Goal: Information Seeking & Learning: Learn about a topic

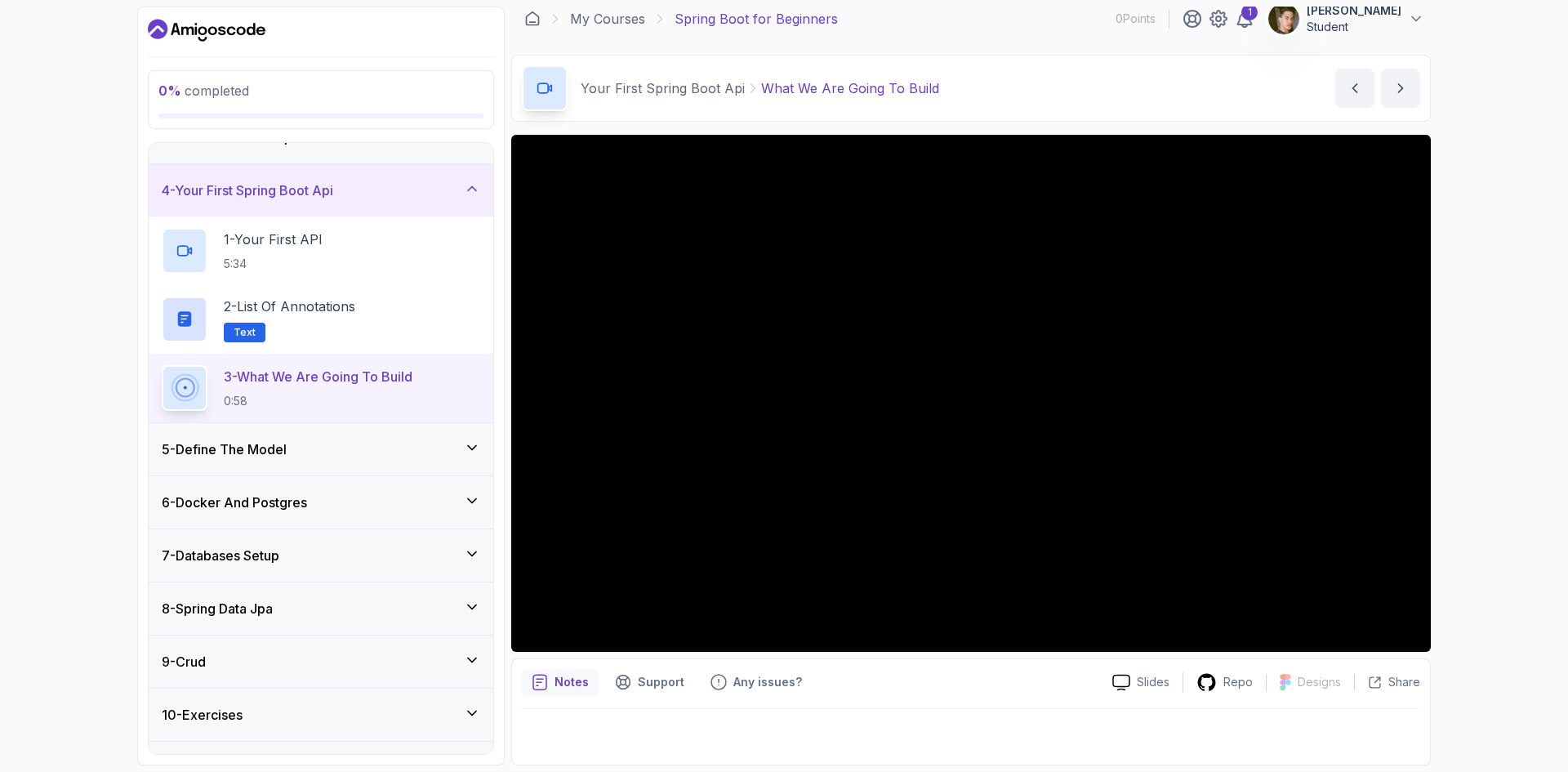
scroll to position [231, 0]
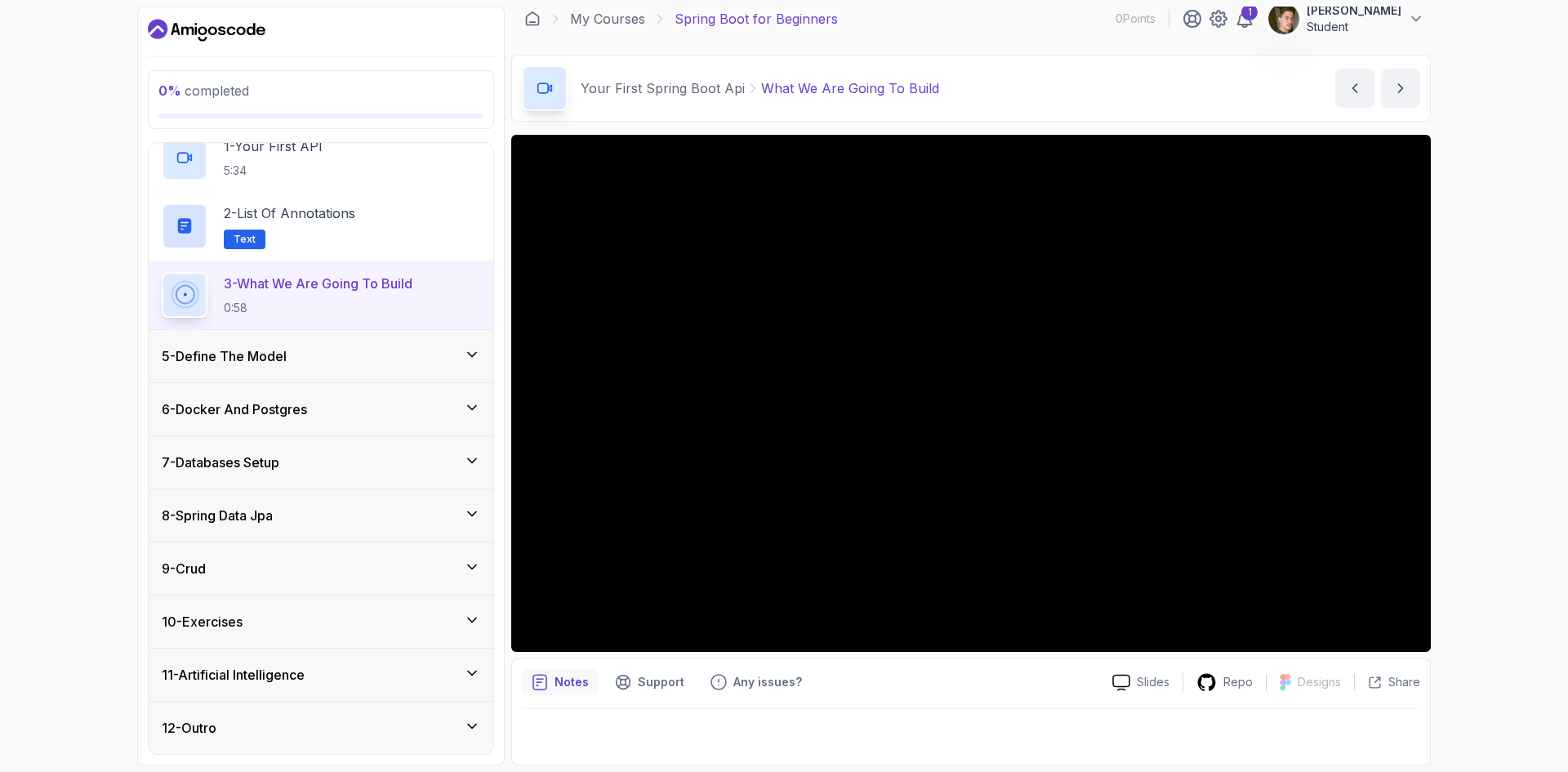
click at [428, 358] on div "5 - Define The Model" at bounding box center [321, 355] width 319 height 19
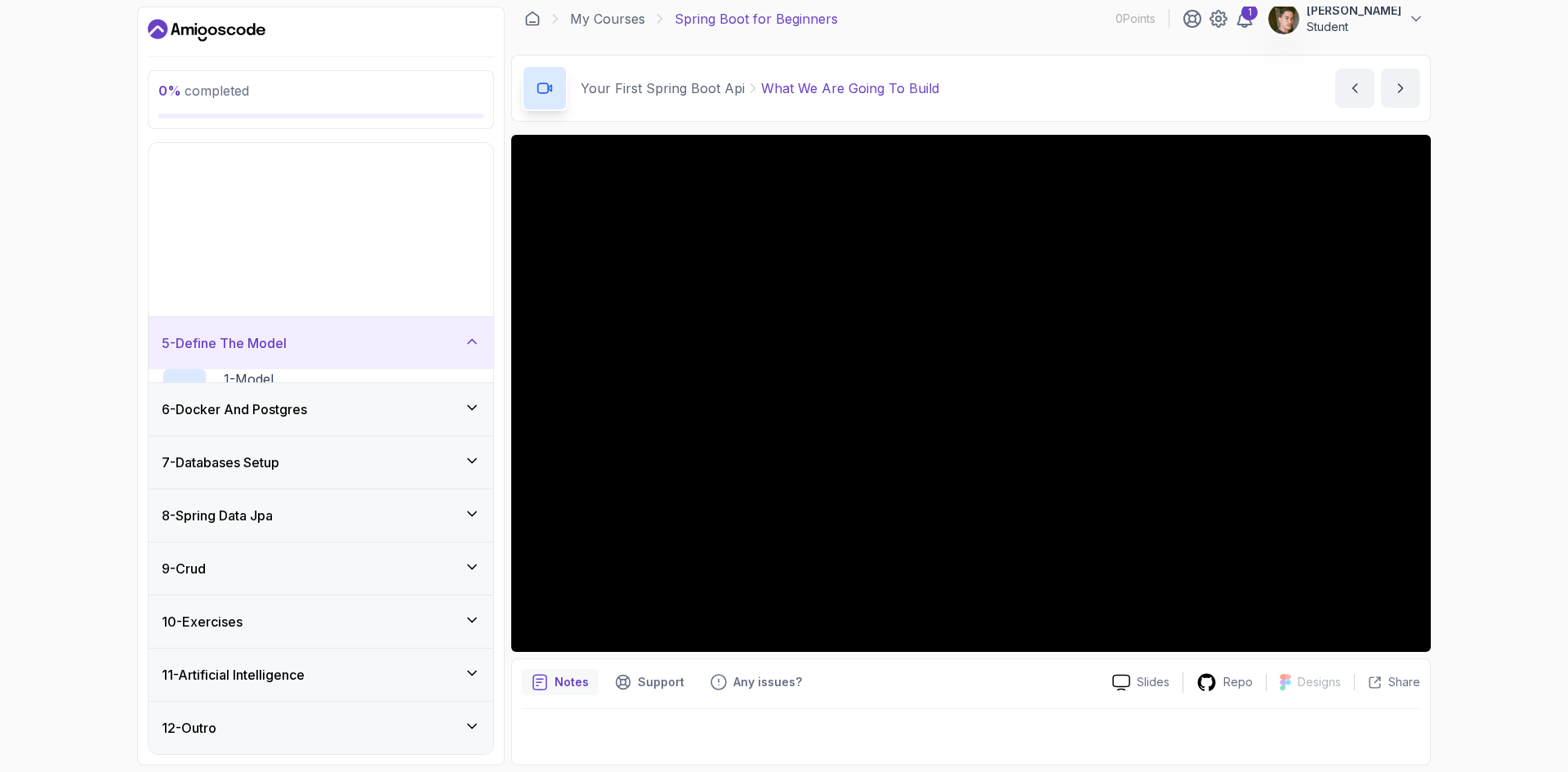
scroll to position [26, 0]
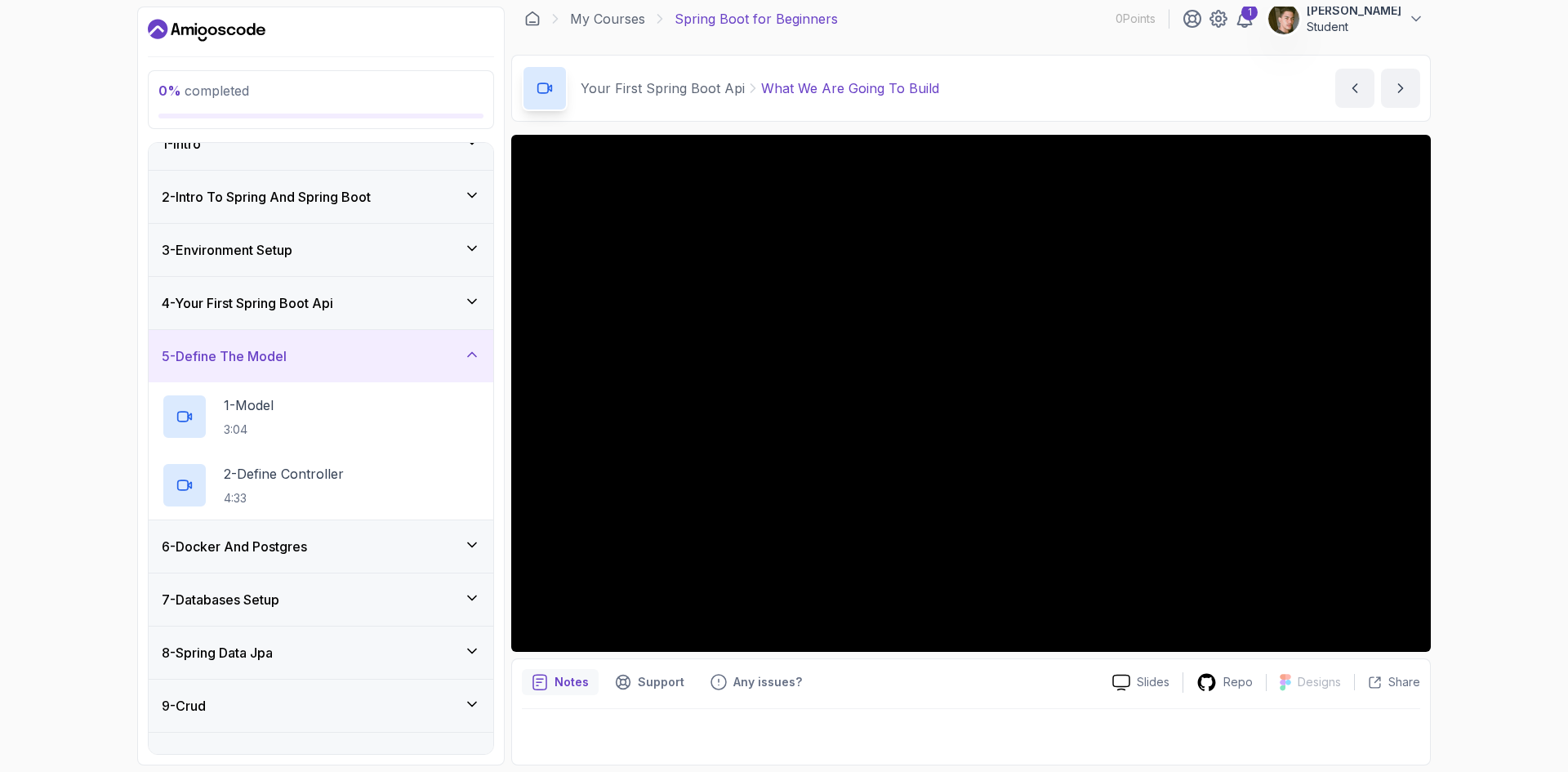
drag, startPoint x: 436, startPoint y: 339, endPoint x: 439, endPoint y: 348, distance: 9.5
click at [439, 348] on div "5 - Define The Model" at bounding box center [321, 355] width 344 height 52
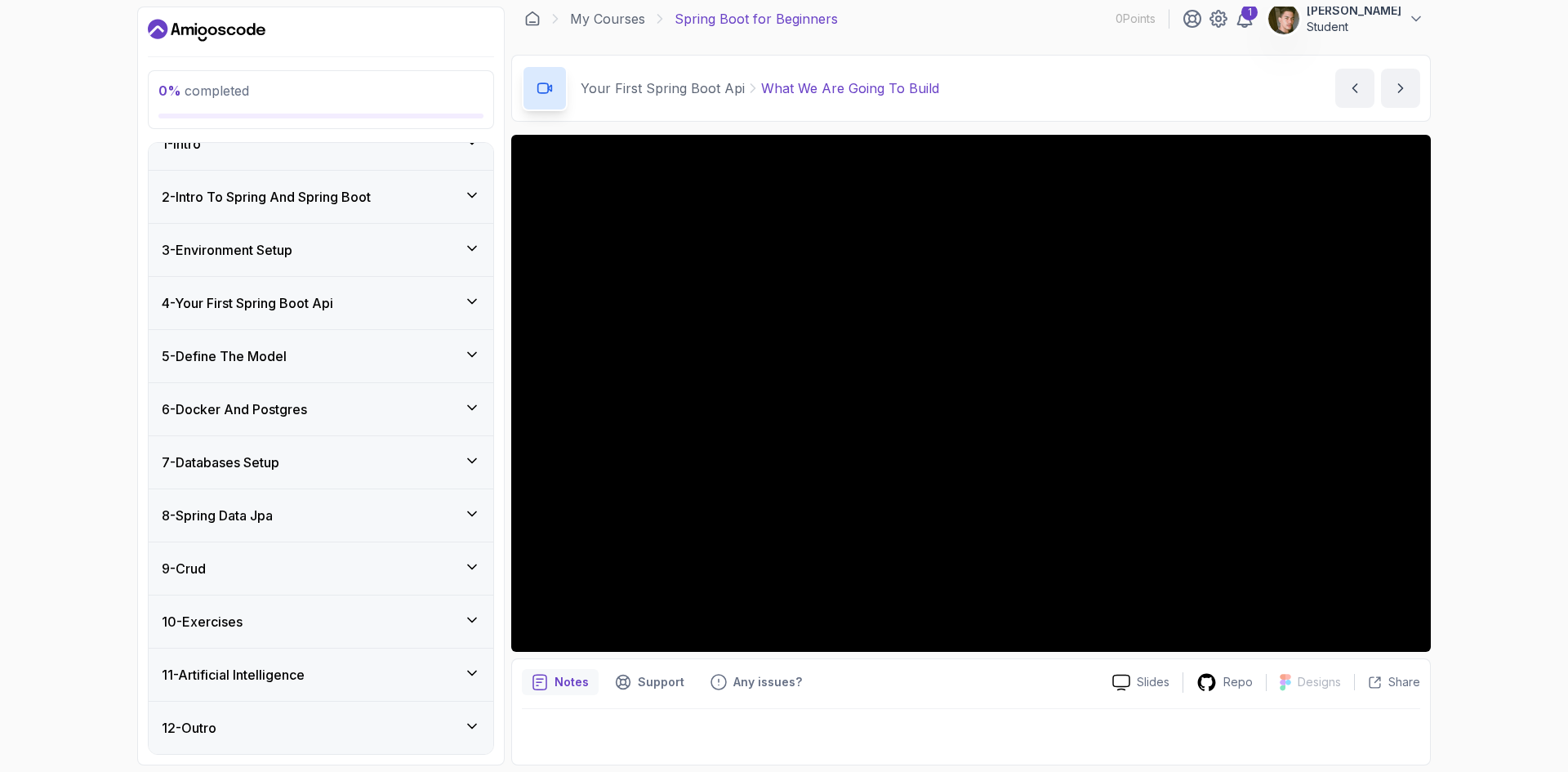
click at [433, 297] on div "4 - Your First Spring Boot Api" at bounding box center [321, 302] width 319 height 19
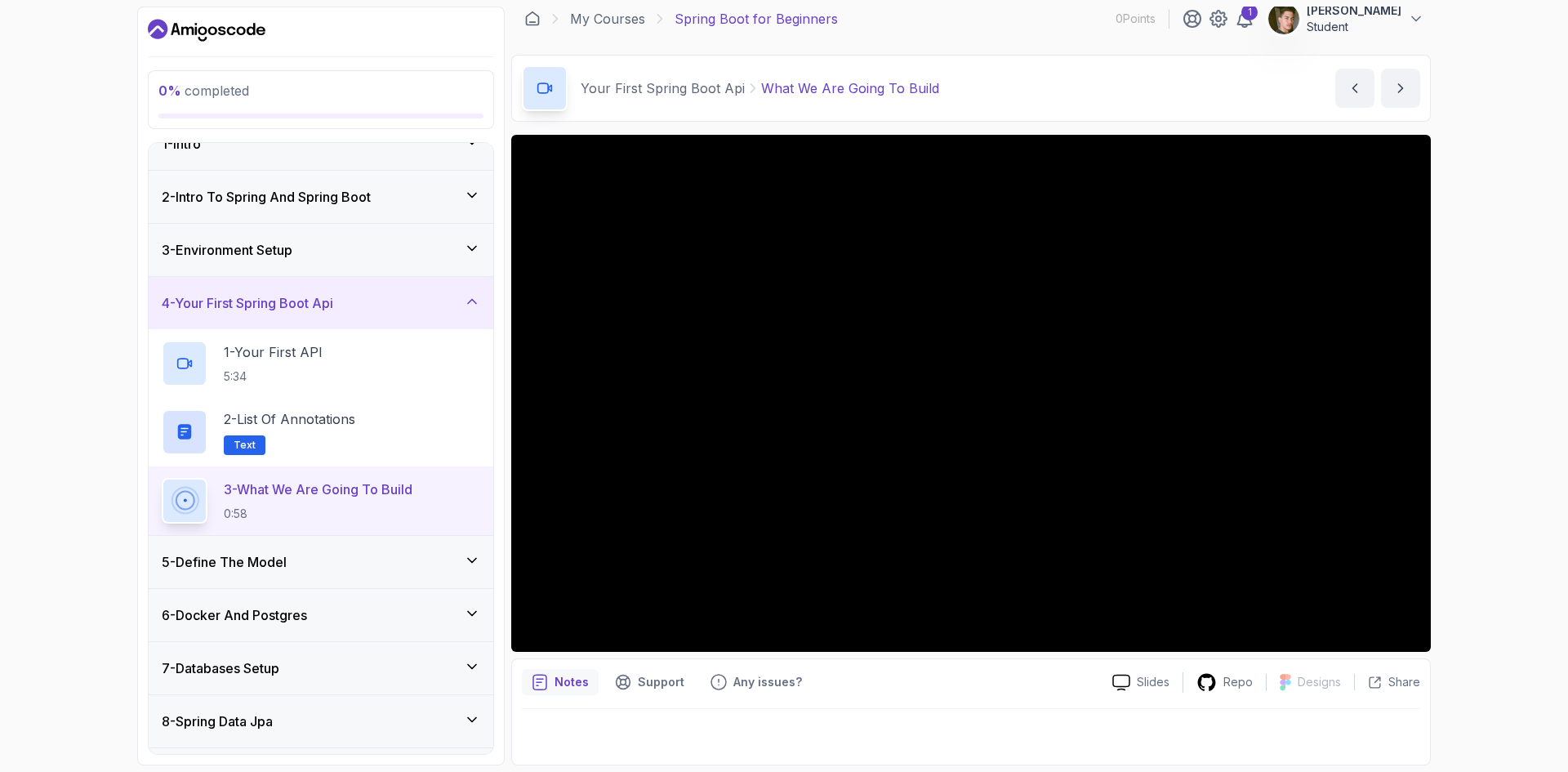
click at [433, 297] on div "4 - Your First Spring Boot Api" at bounding box center [321, 302] width 319 height 19
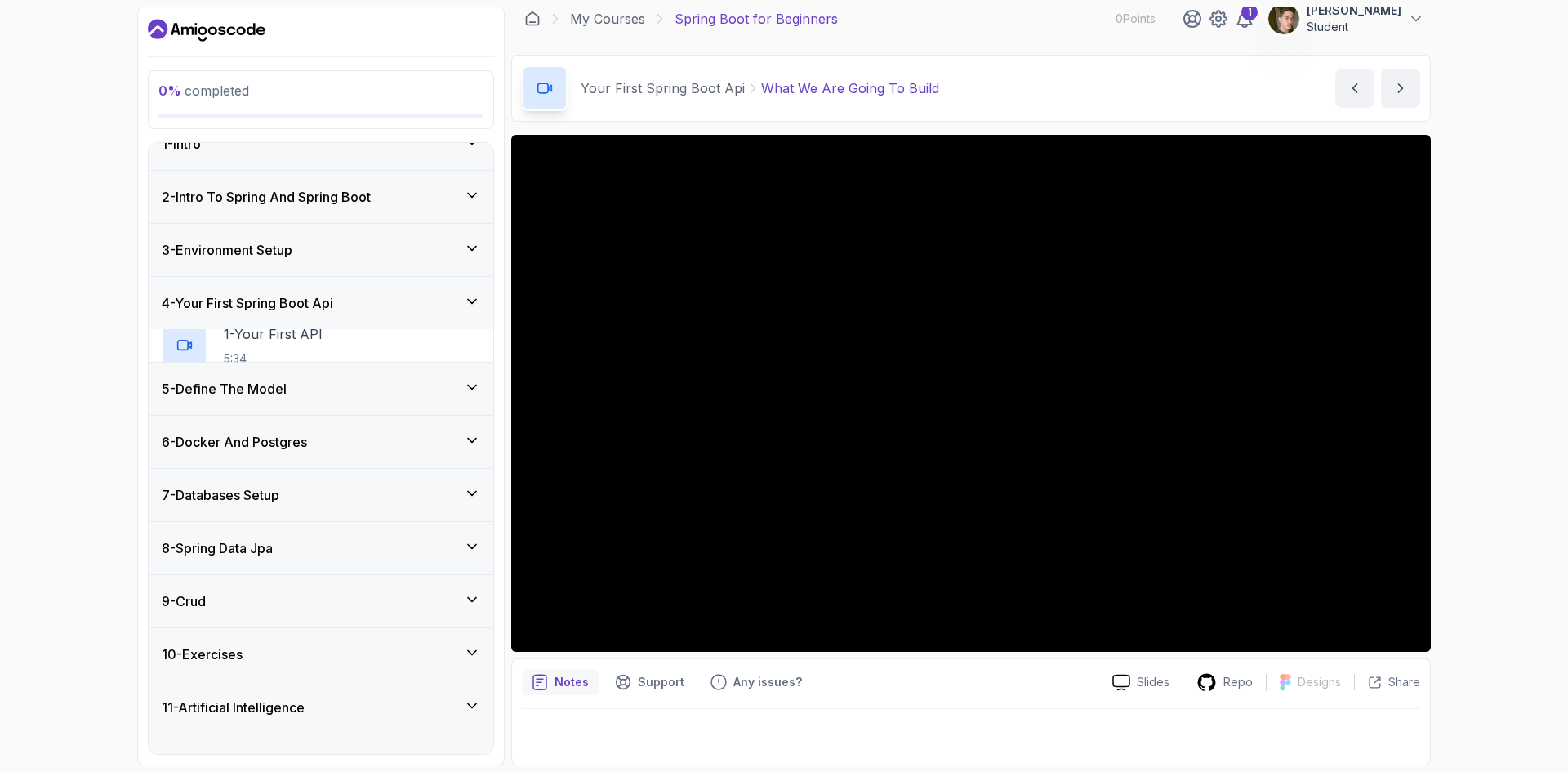
click at [415, 247] on div "3 - Environment Setup" at bounding box center [321, 249] width 319 height 19
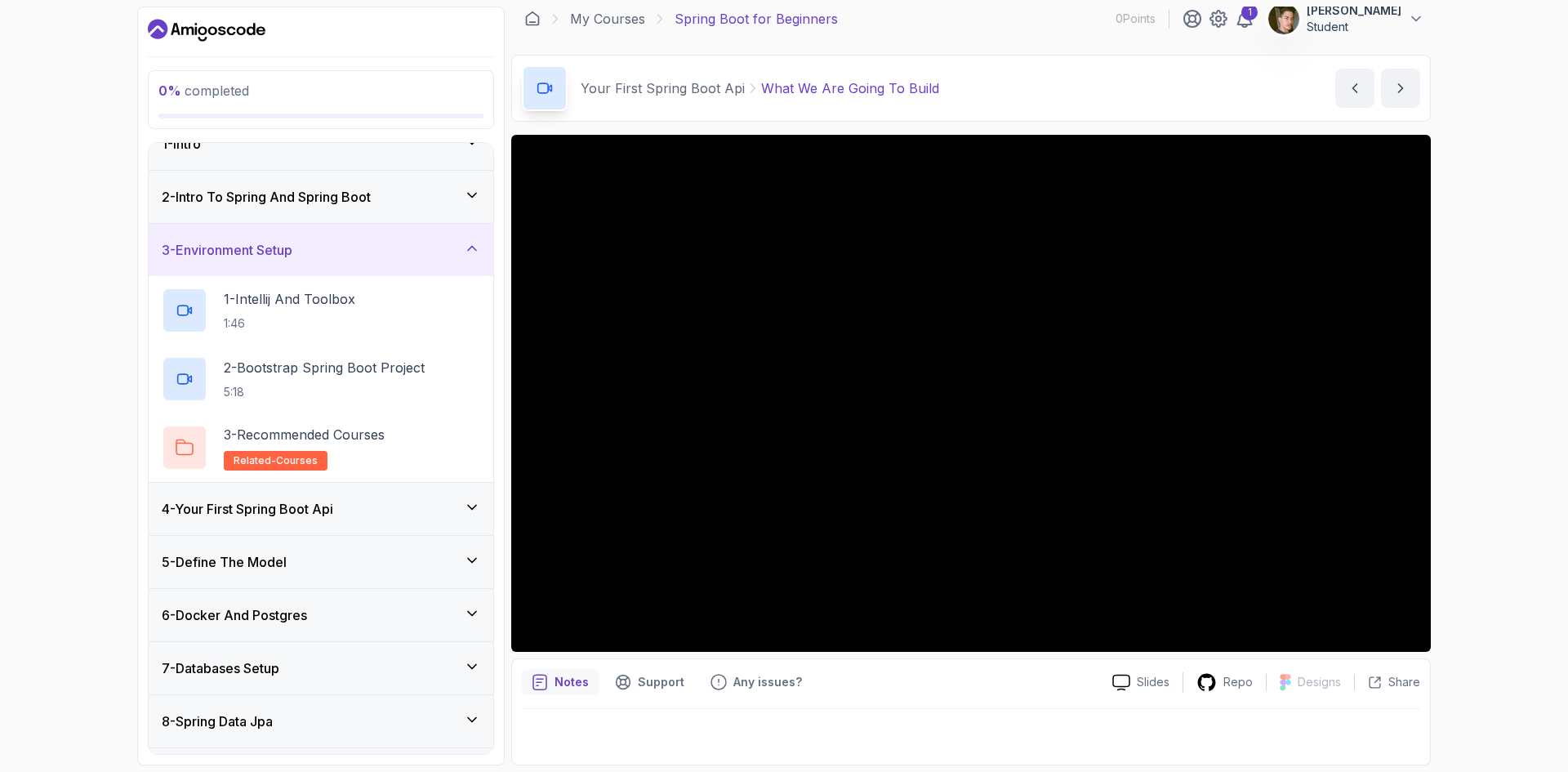
click at [415, 247] on div "3 - Environment Setup" at bounding box center [321, 249] width 319 height 19
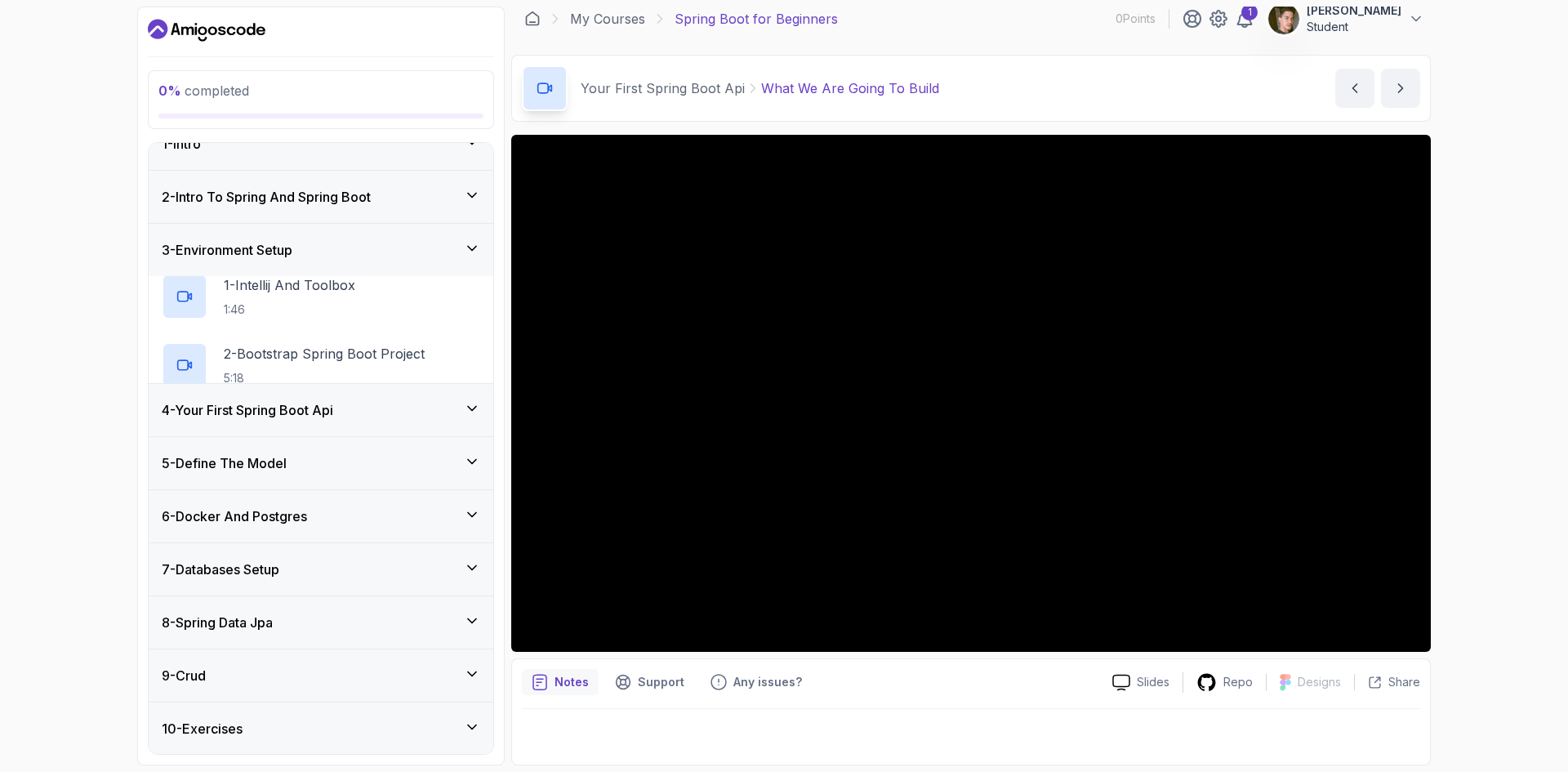
click at [423, 189] on div "2 - Intro To Spring And Spring Boot" at bounding box center [321, 196] width 319 height 19
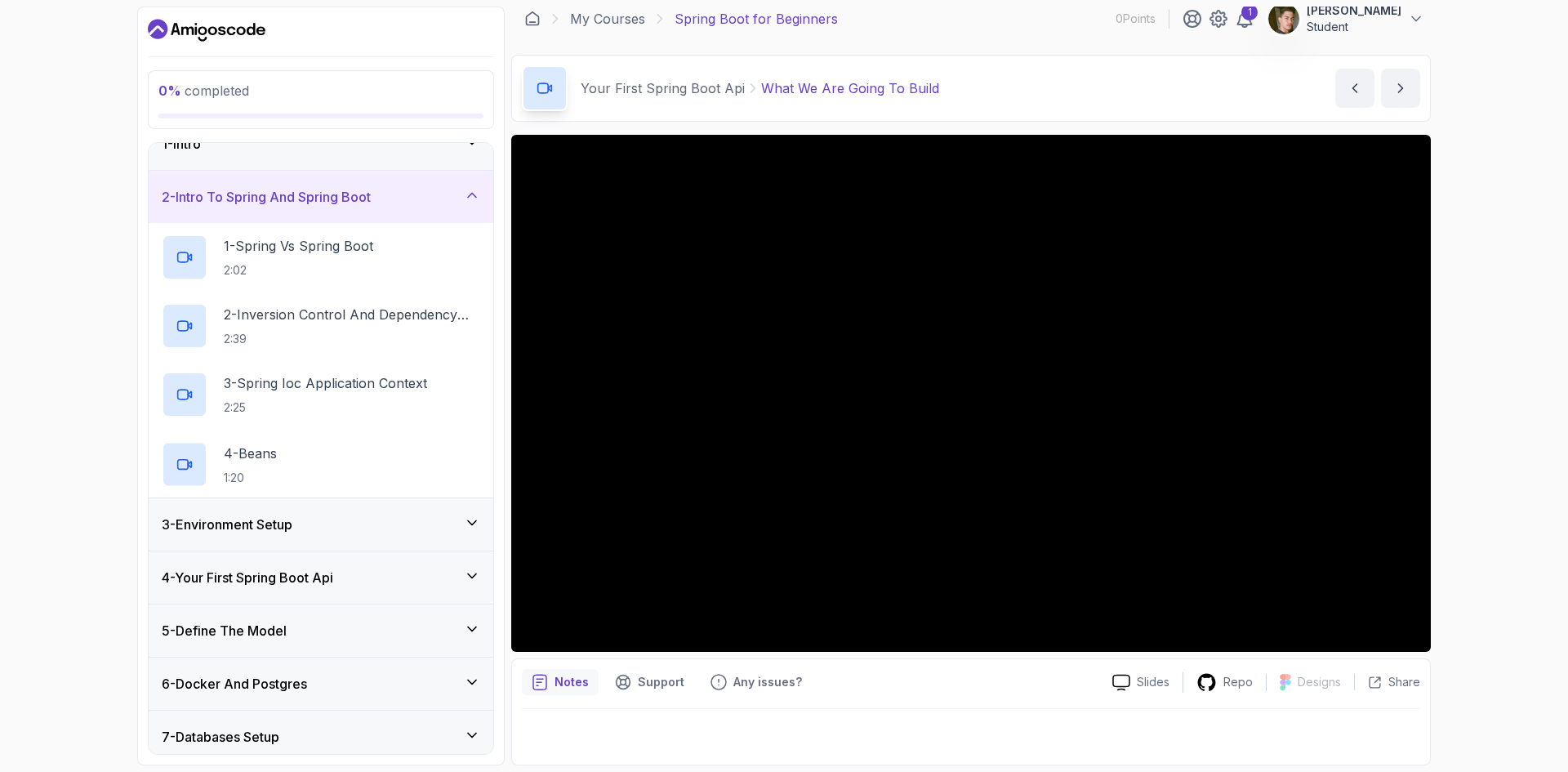
click at [423, 189] on div "2 - Intro To Spring And Spring Boot" at bounding box center [321, 196] width 319 height 19
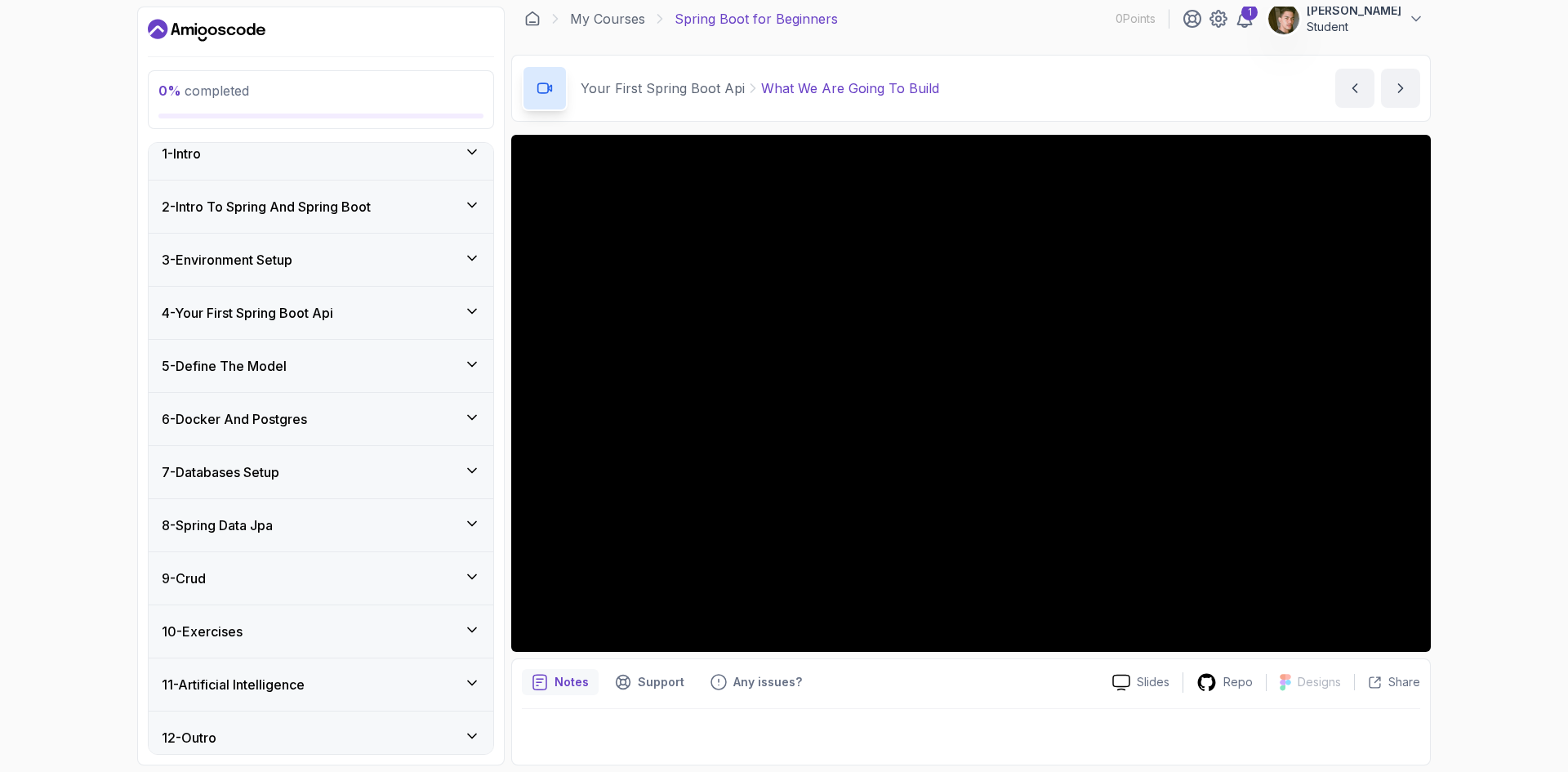
scroll to position [0, 0]
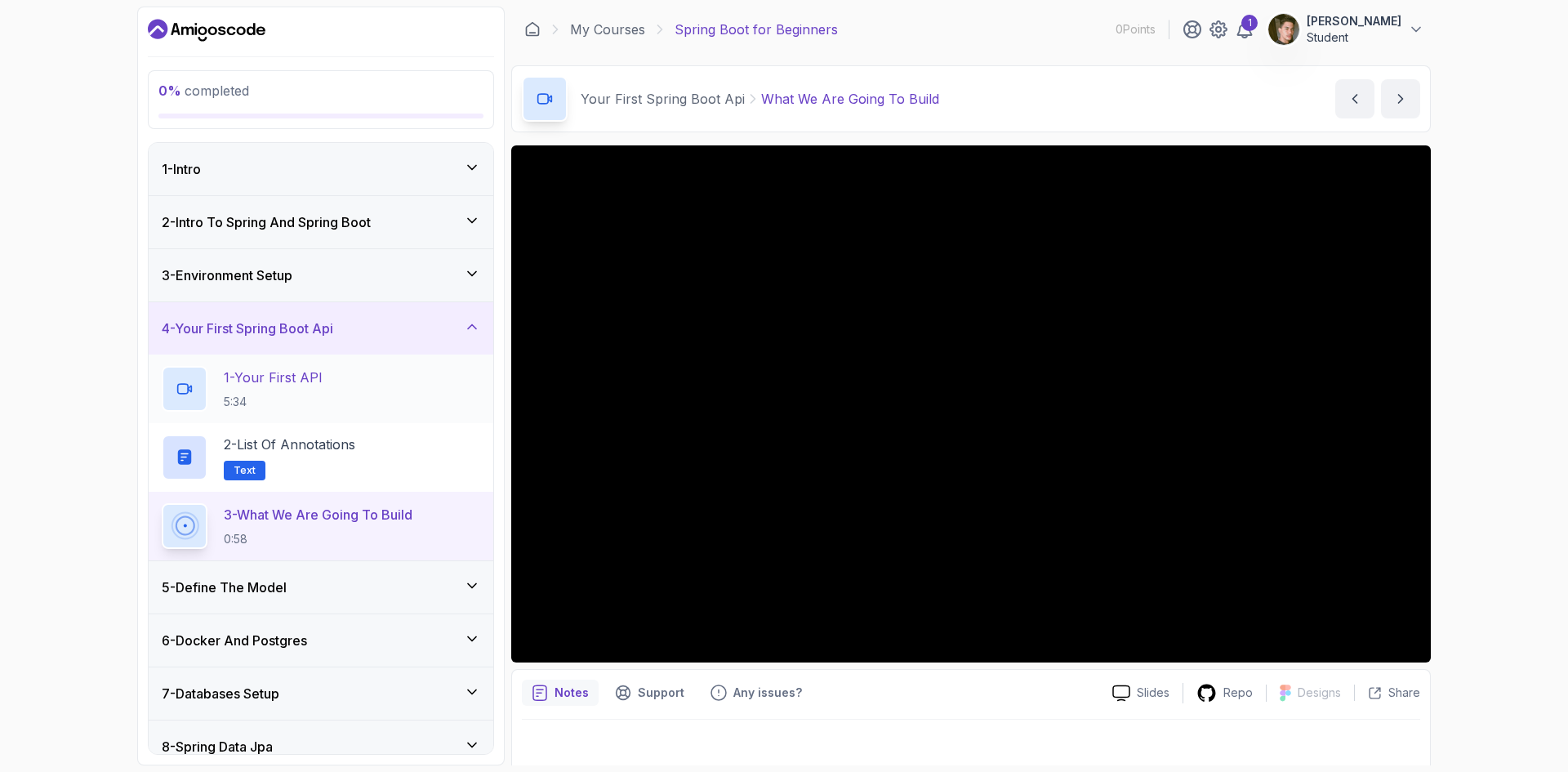
click at [291, 394] on p "5:34" at bounding box center [273, 402] width 99 height 16
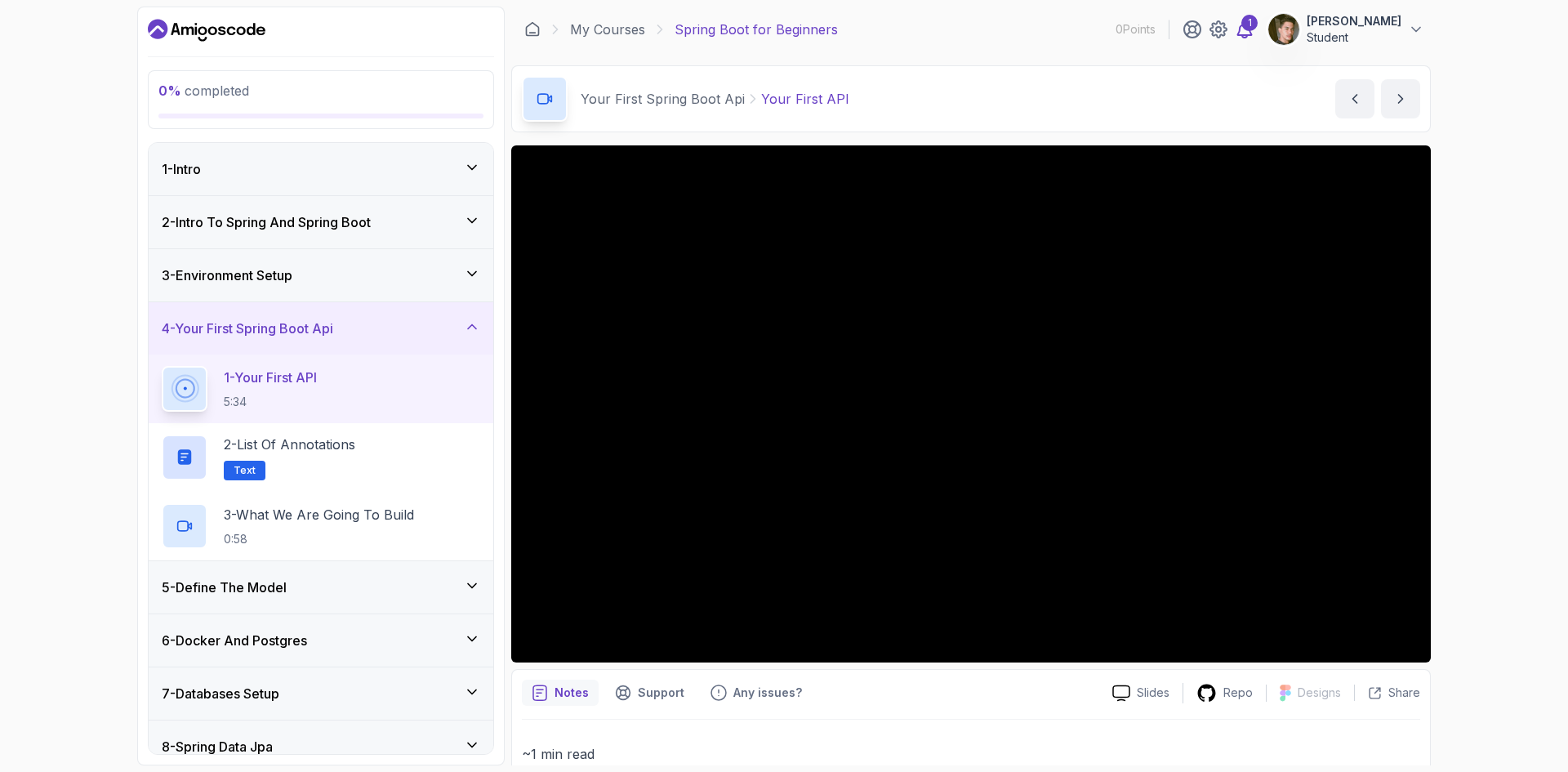
click at [1235, 29] on icon at bounding box center [1245, 28] width 19 height 19
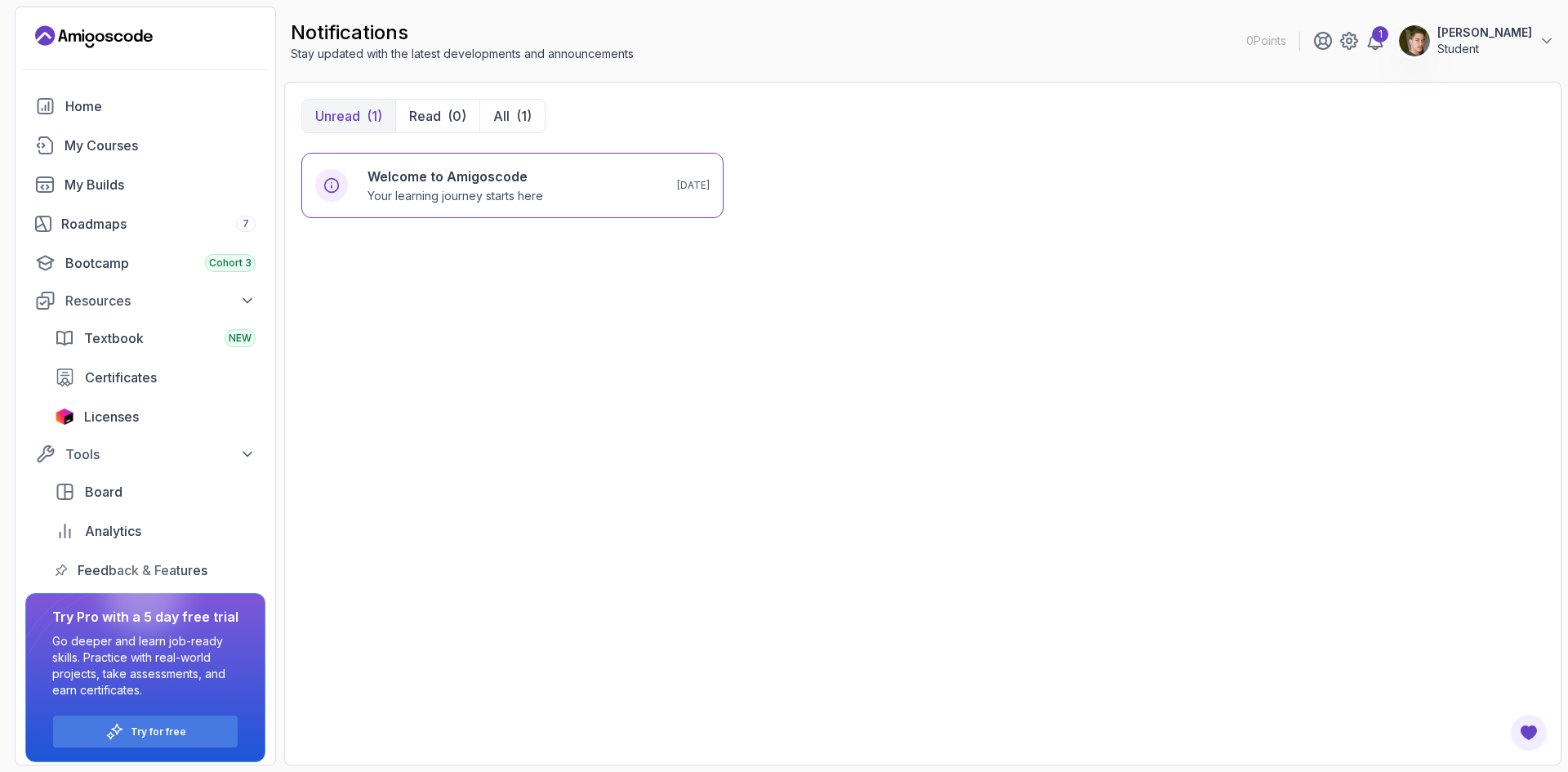
click at [344, 113] on p "Unread" at bounding box center [337, 115] width 45 height 19
click at [450, 183] on h6 "Welcome to Amigoscode" at bounding box center [455, 175] width 175 height 19
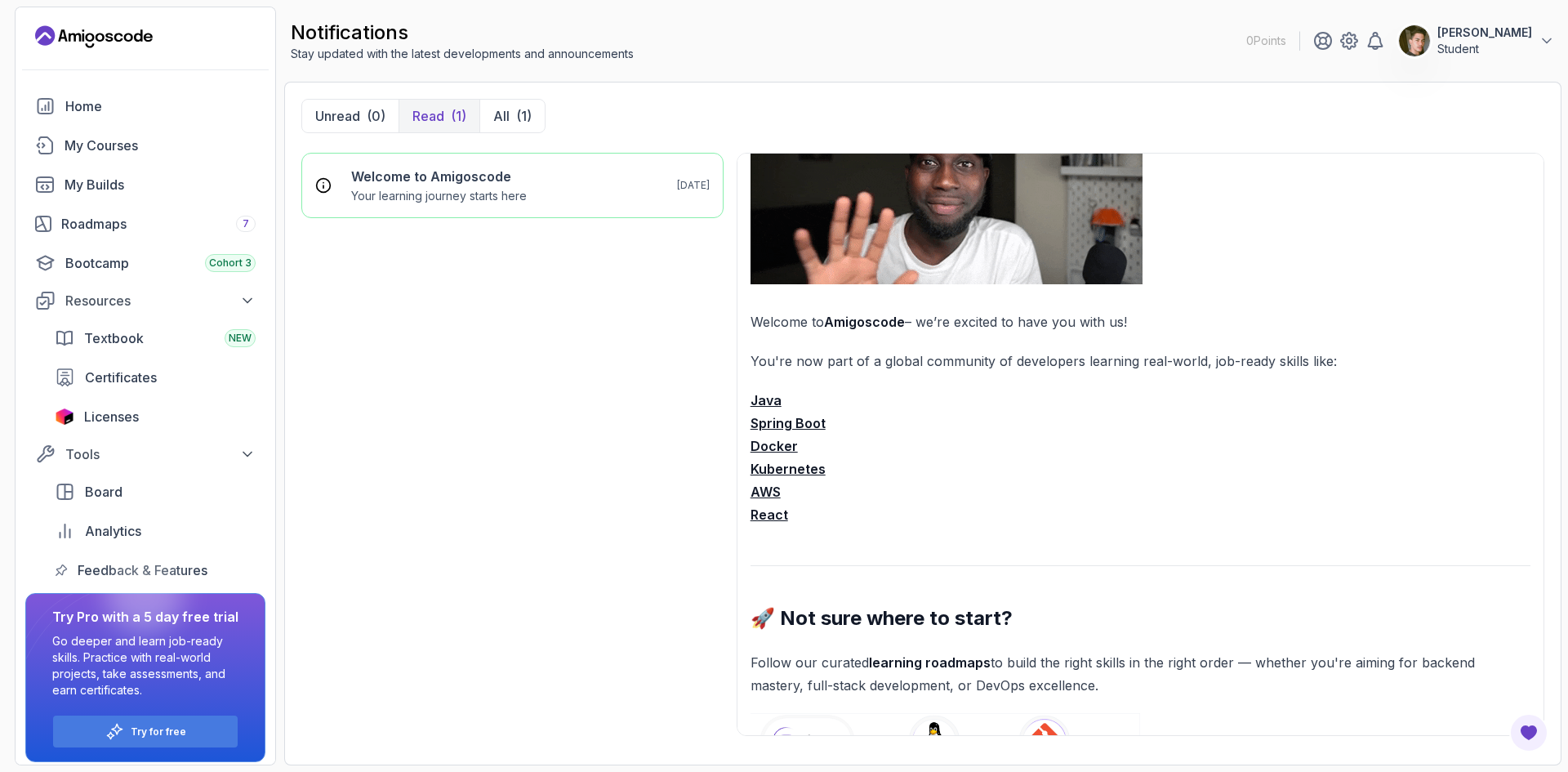
scroll to position [164, 0]
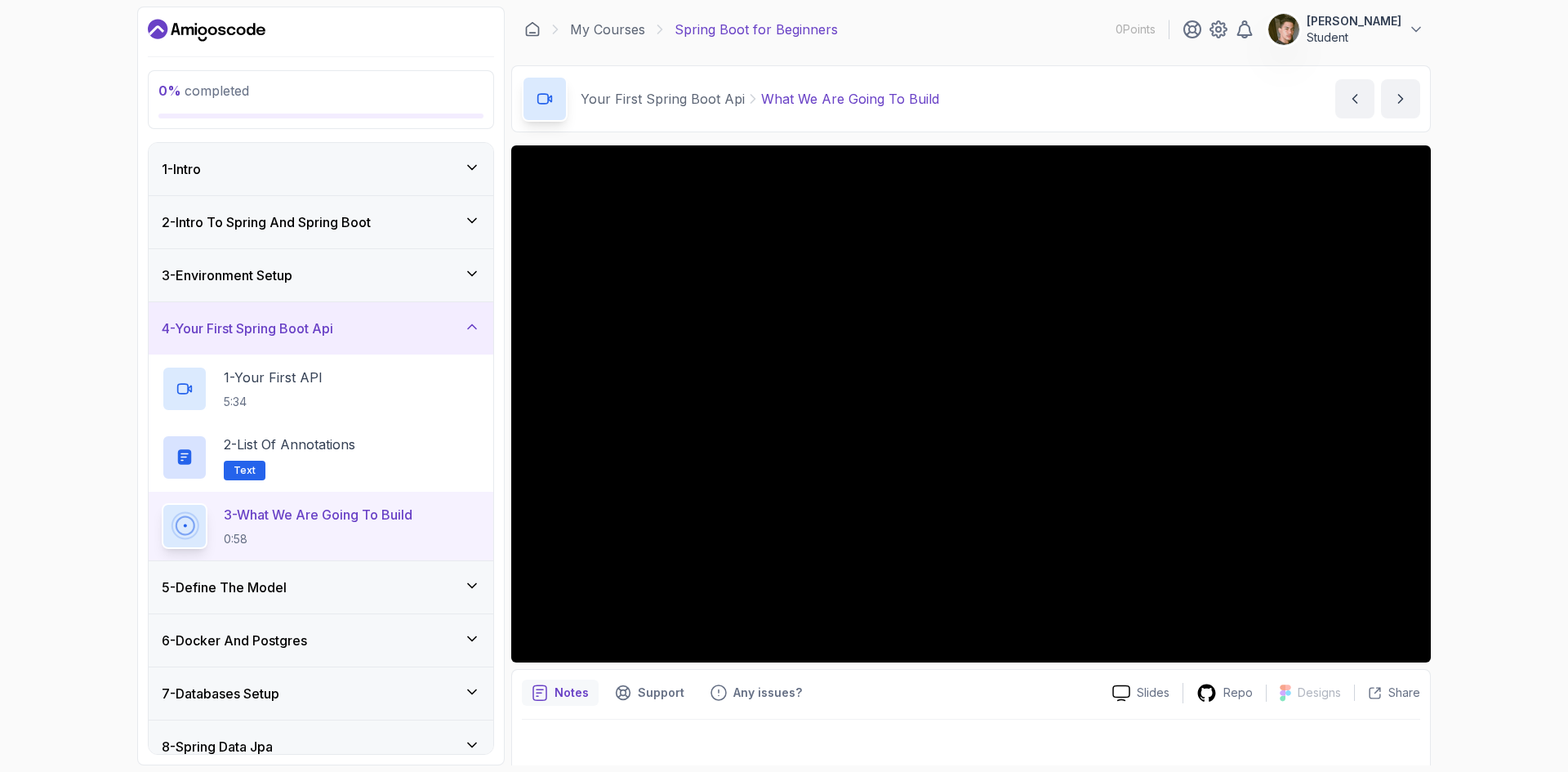
click at [212, 22] on icon "Dashboard" at bounding box center [207, 30] width 118 height 26
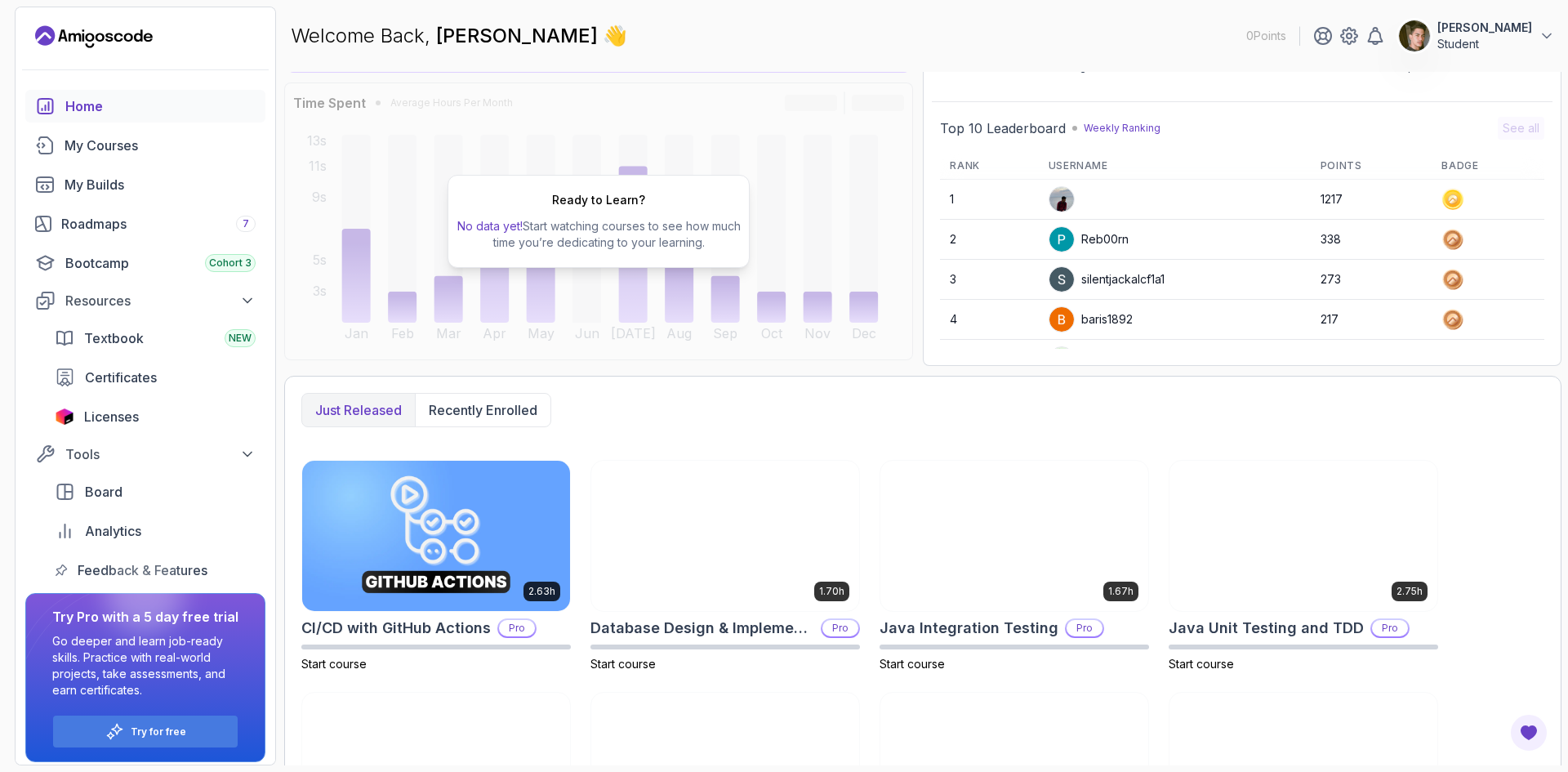
scroll to position [275, 0]
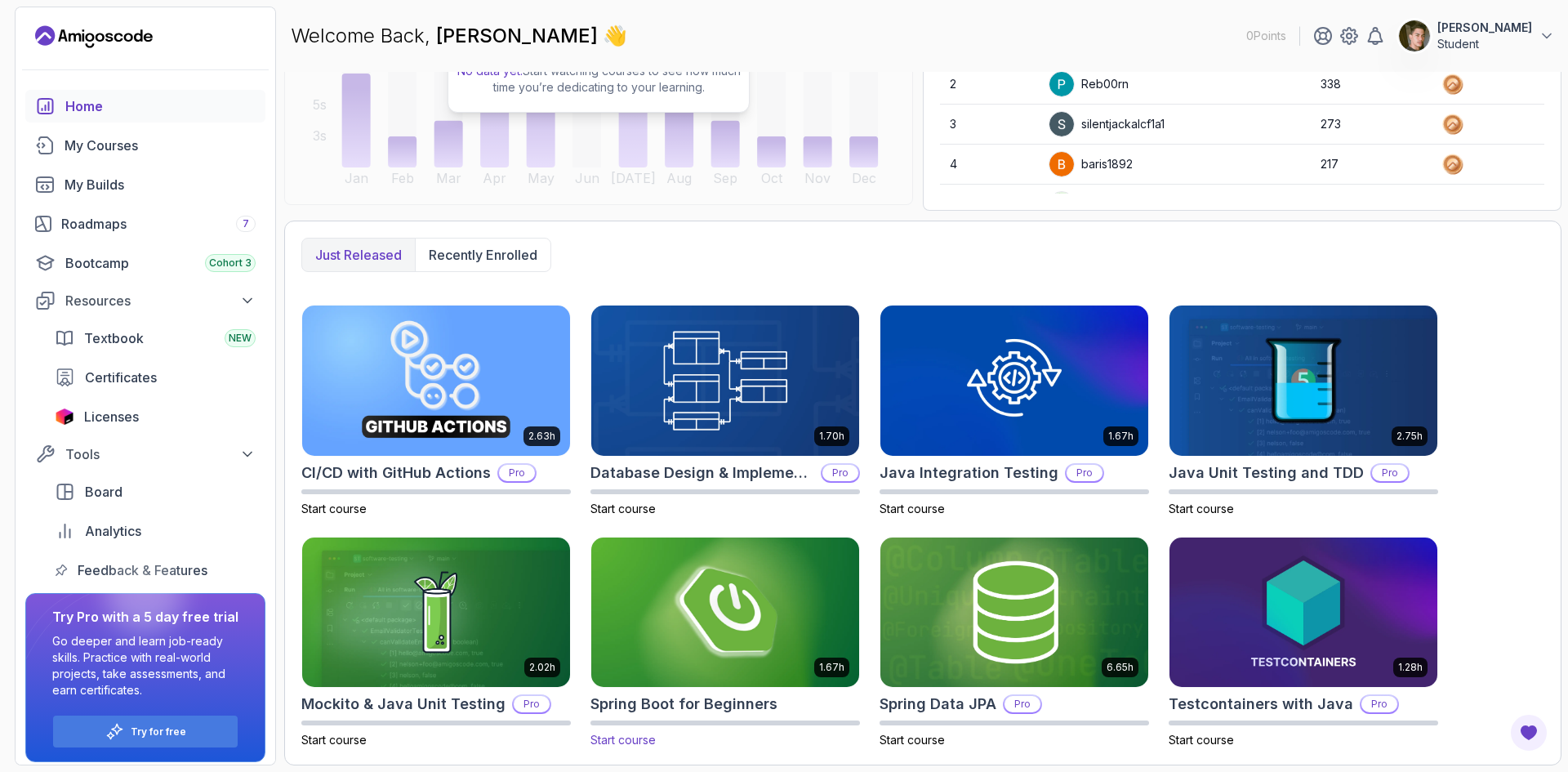
click at [625, 738] on span "Start course" at bounding box center [623, 739] width 66 height 14
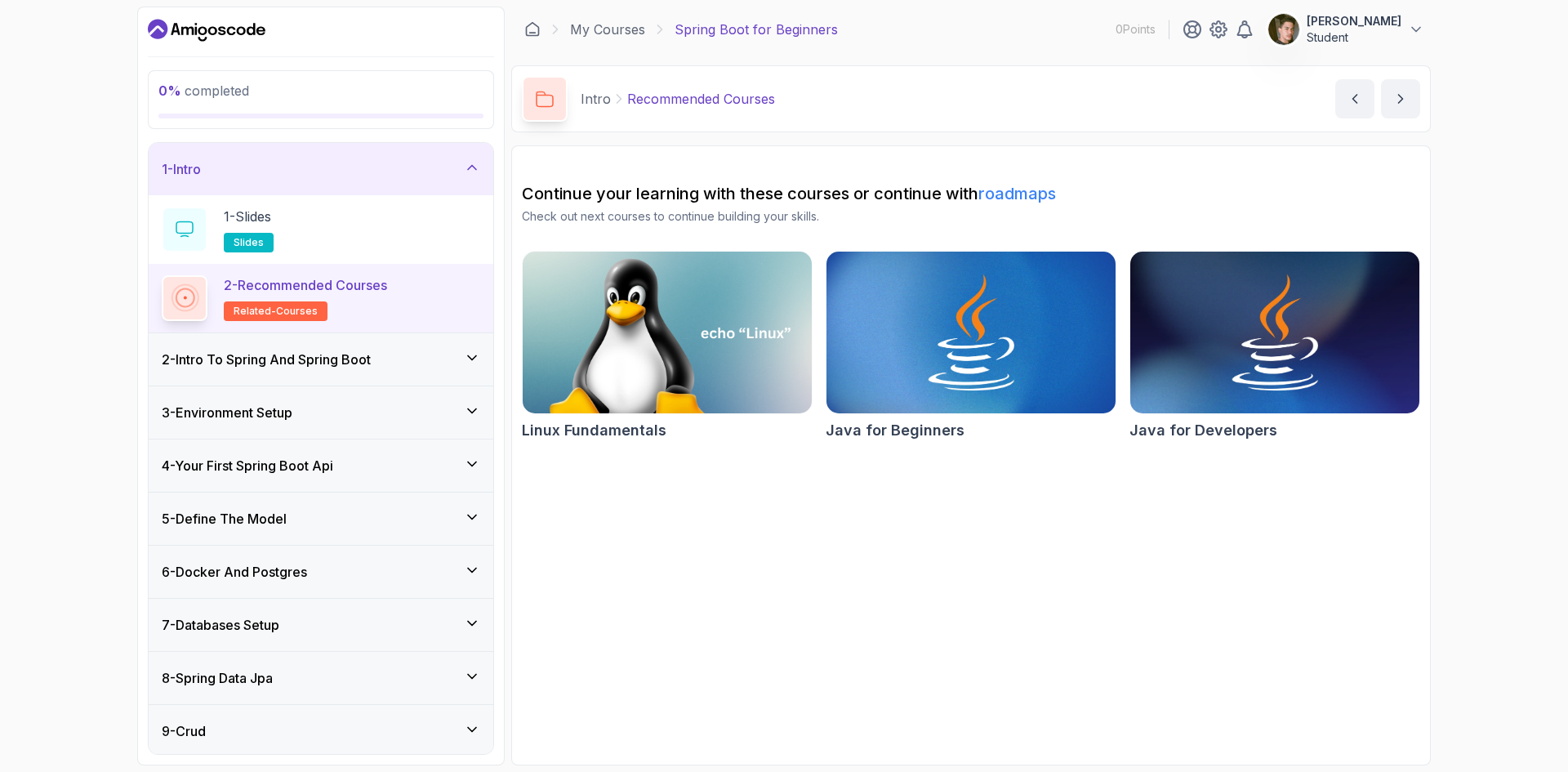
click at [387, 361] on div "2 - Intro To Spring And Spring Boot" at bounding box center [321, 359] width 319 height 19
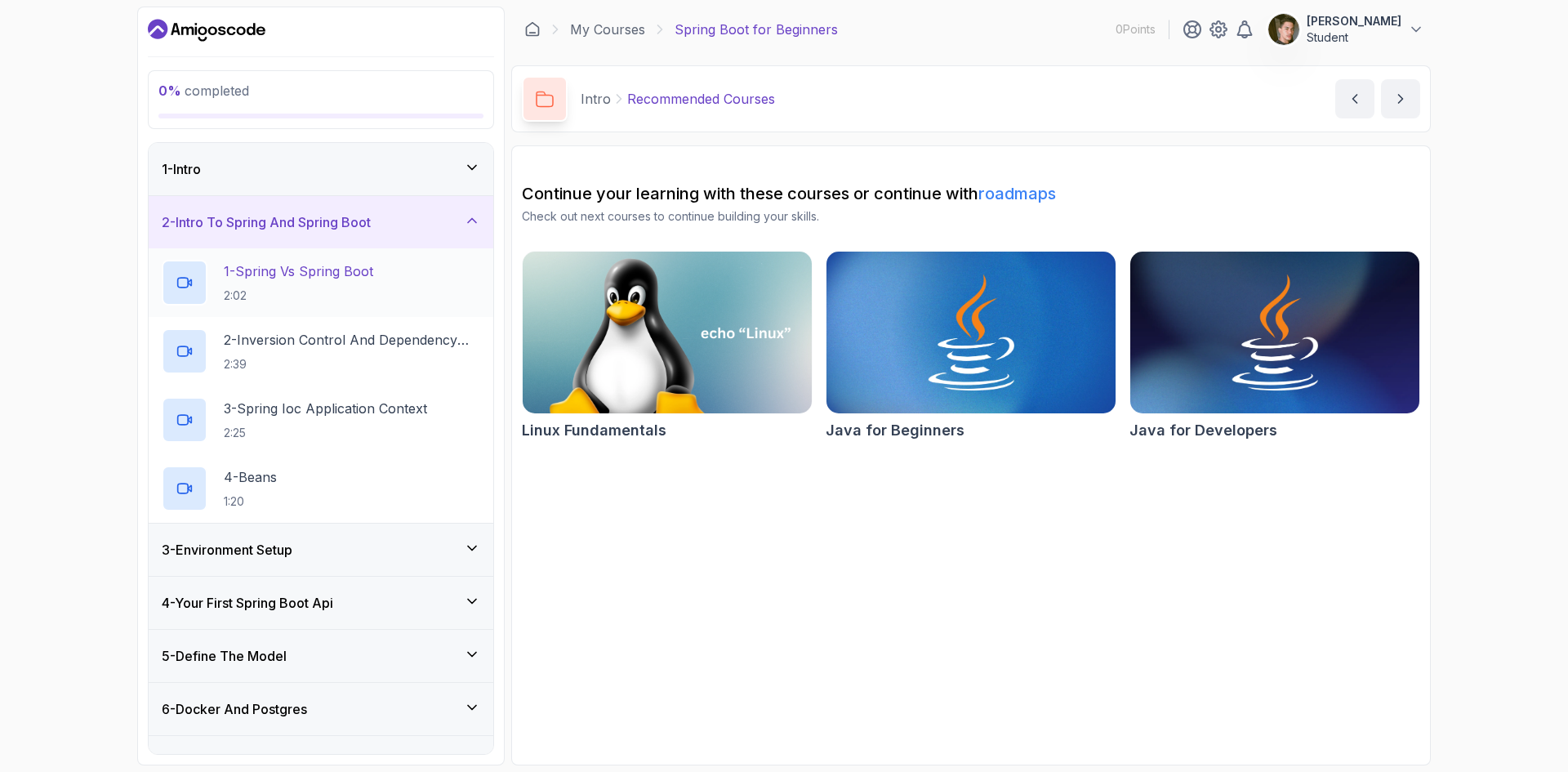
click at [359, 250] on div "1 - Spring Vs Spring Boot 2:02" at bounding box center [321, 282] width 344 height 69
click at [356, 277] on p "1 - Spring Vs Spring Boot" at bounding box center [299, 270] width 150 height 19
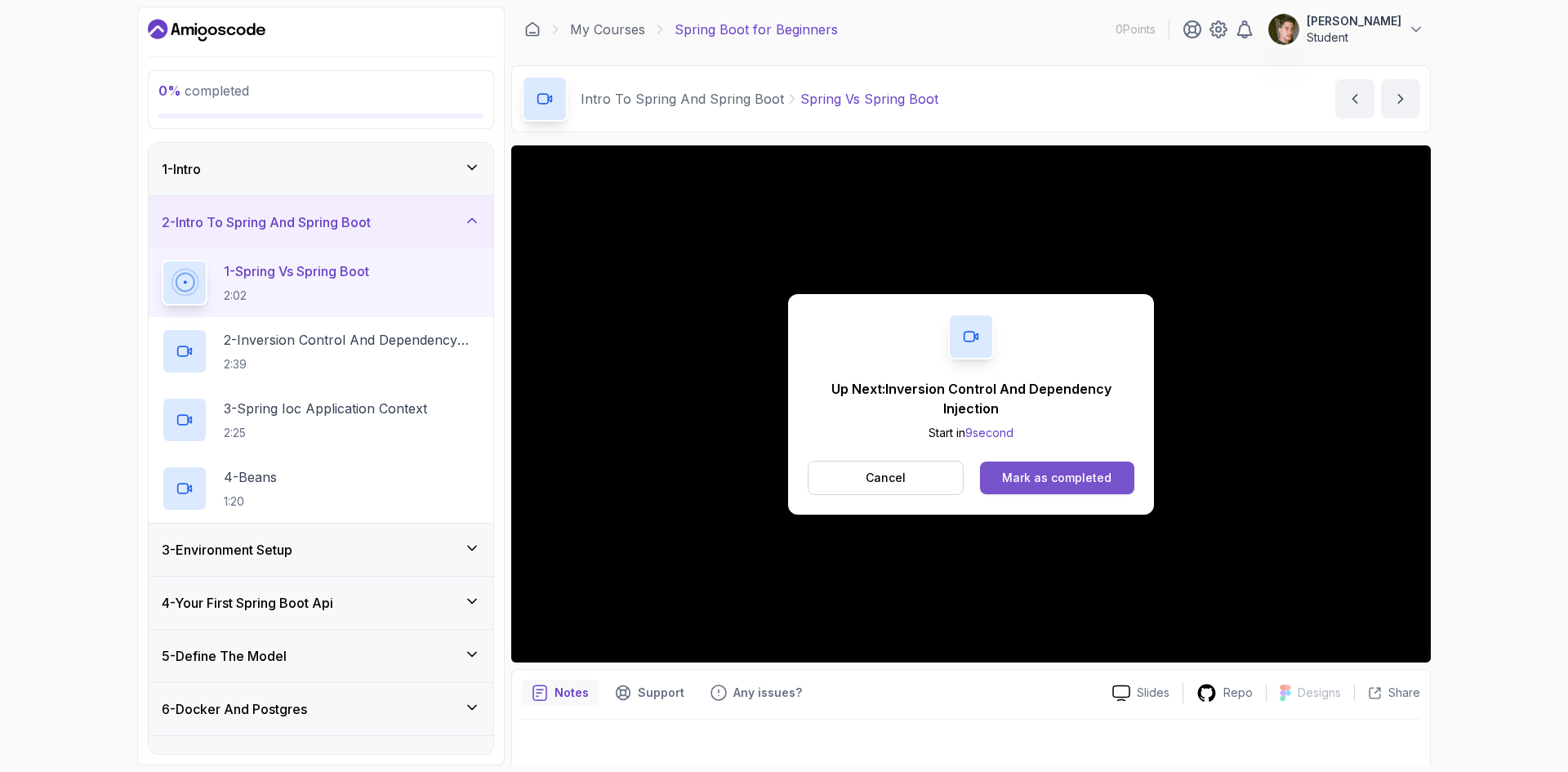
click at [1059, 479] on div "Mark as completed" at bounding box center [1057, 478] width 110 height 16
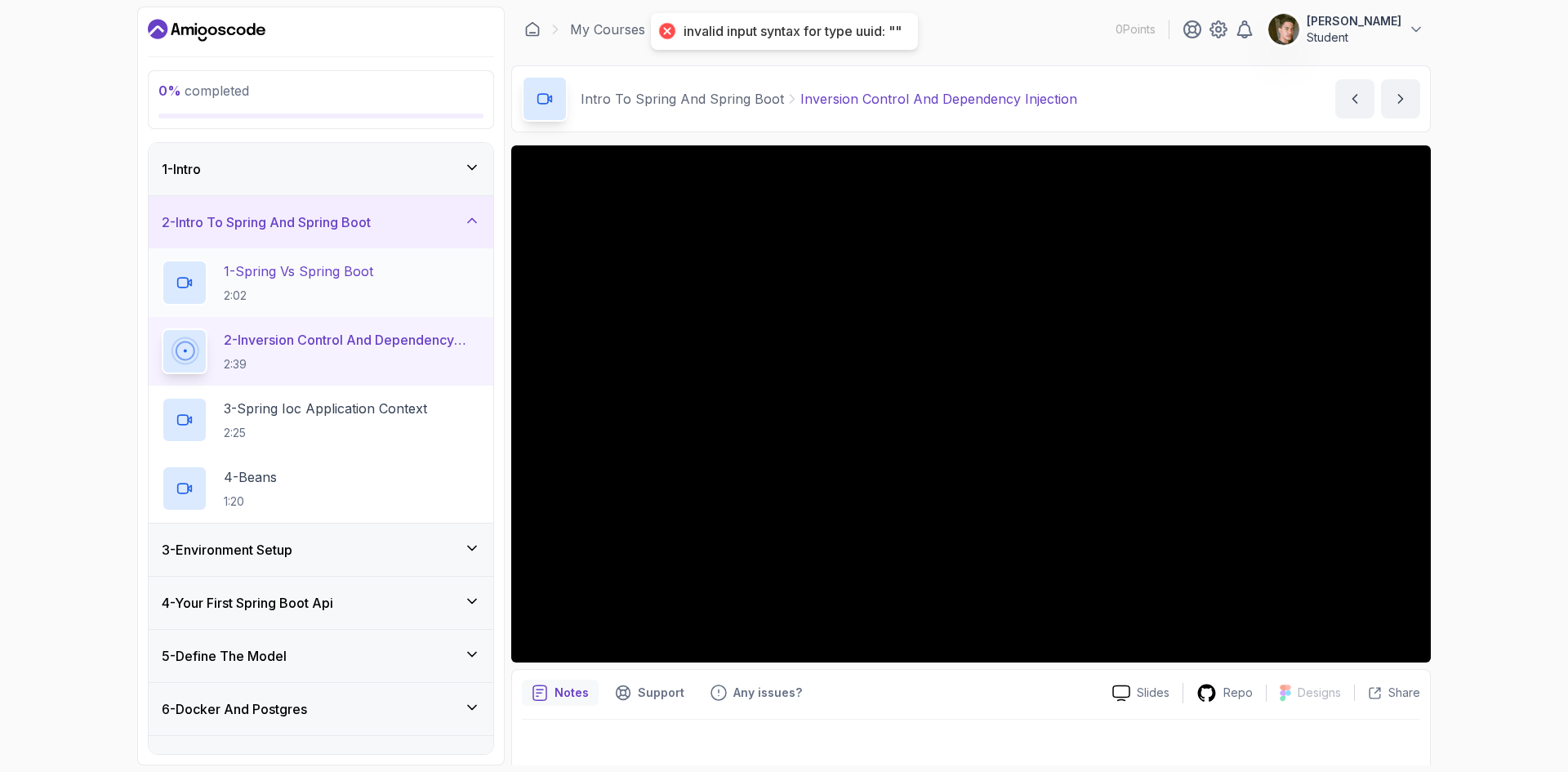
click at [354, 277] on p "1 - Spring Vs Spring Boot" at bounding box center [299, 270] width 150 height 19
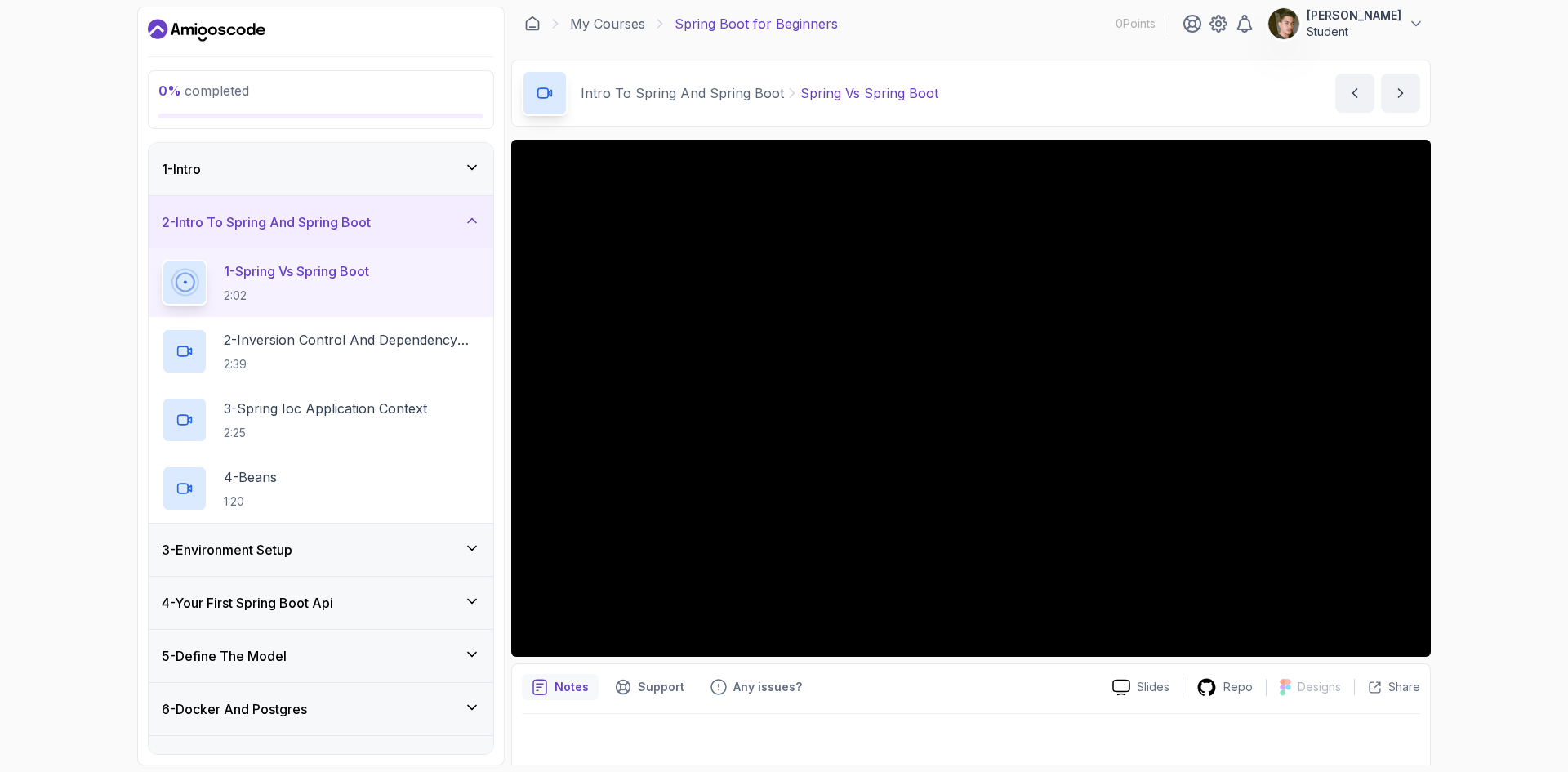
scroll to position [11, 0]
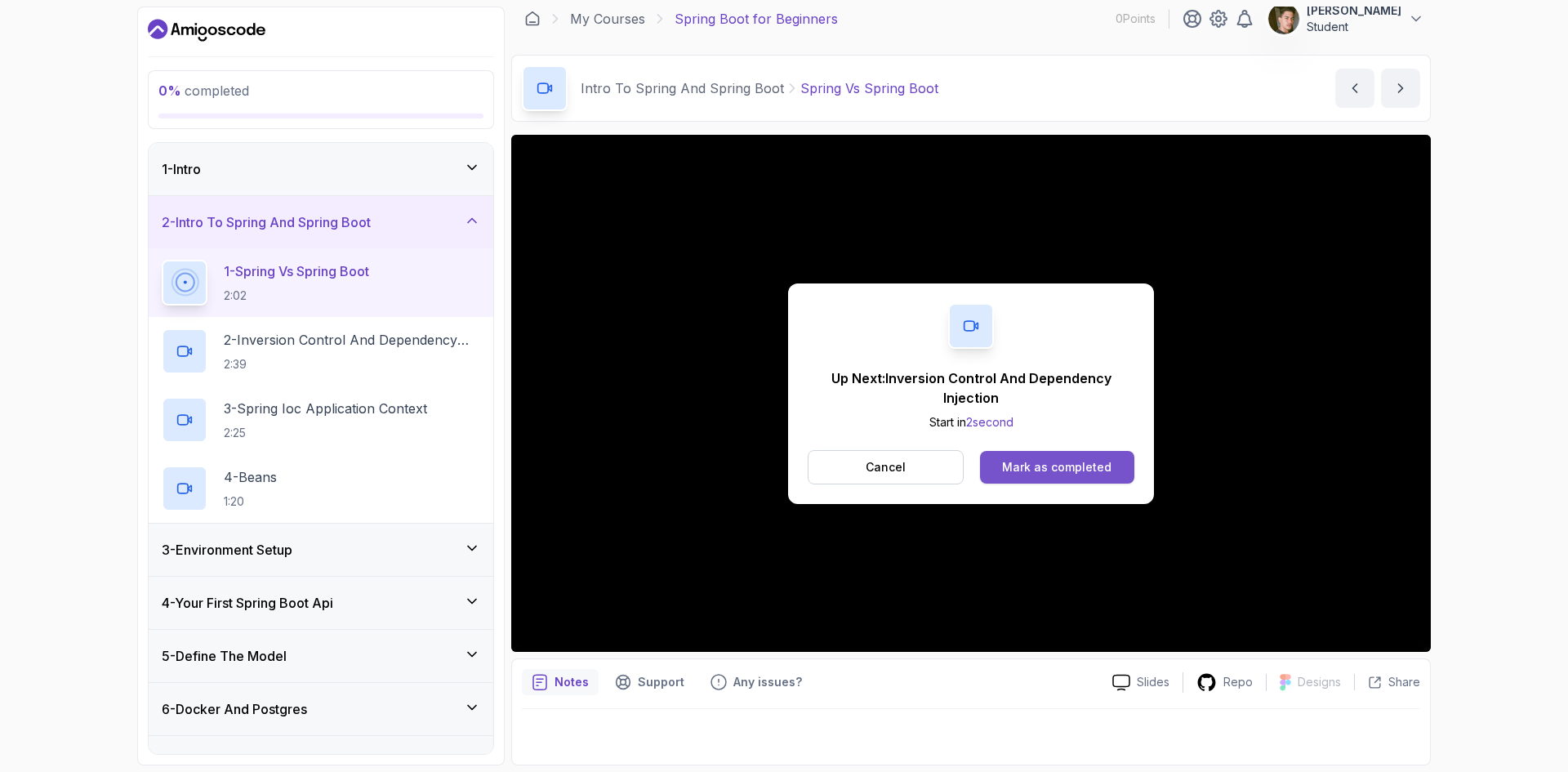
click at [1028, 473] on div "Mark as completed" at bounding box center [1057, 467] width 110 height 16
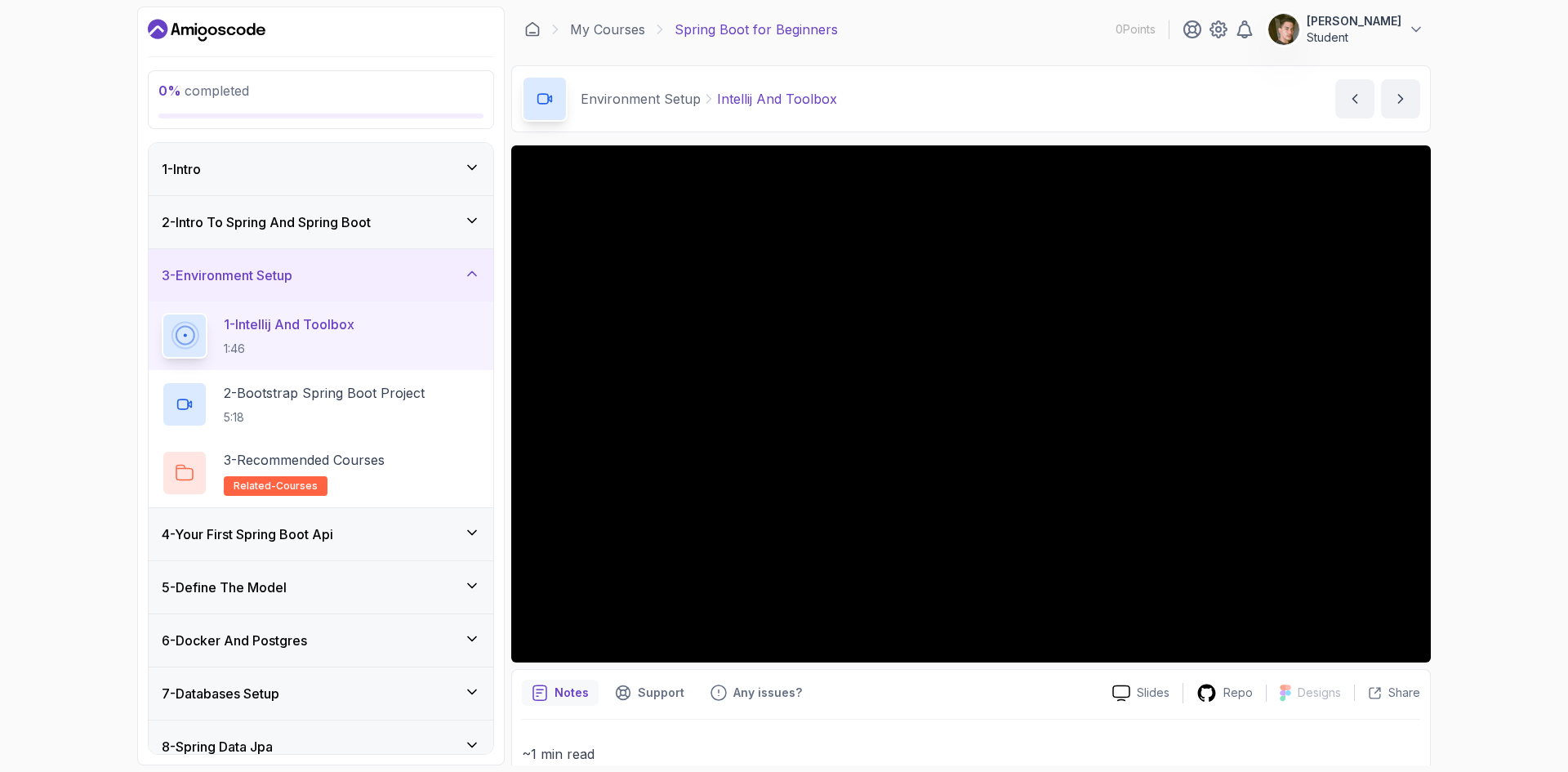
click at [453, 217] on div "2 - Intro To Spring And Spring Boot" at bounding box center [321, 221] width 319 height 19
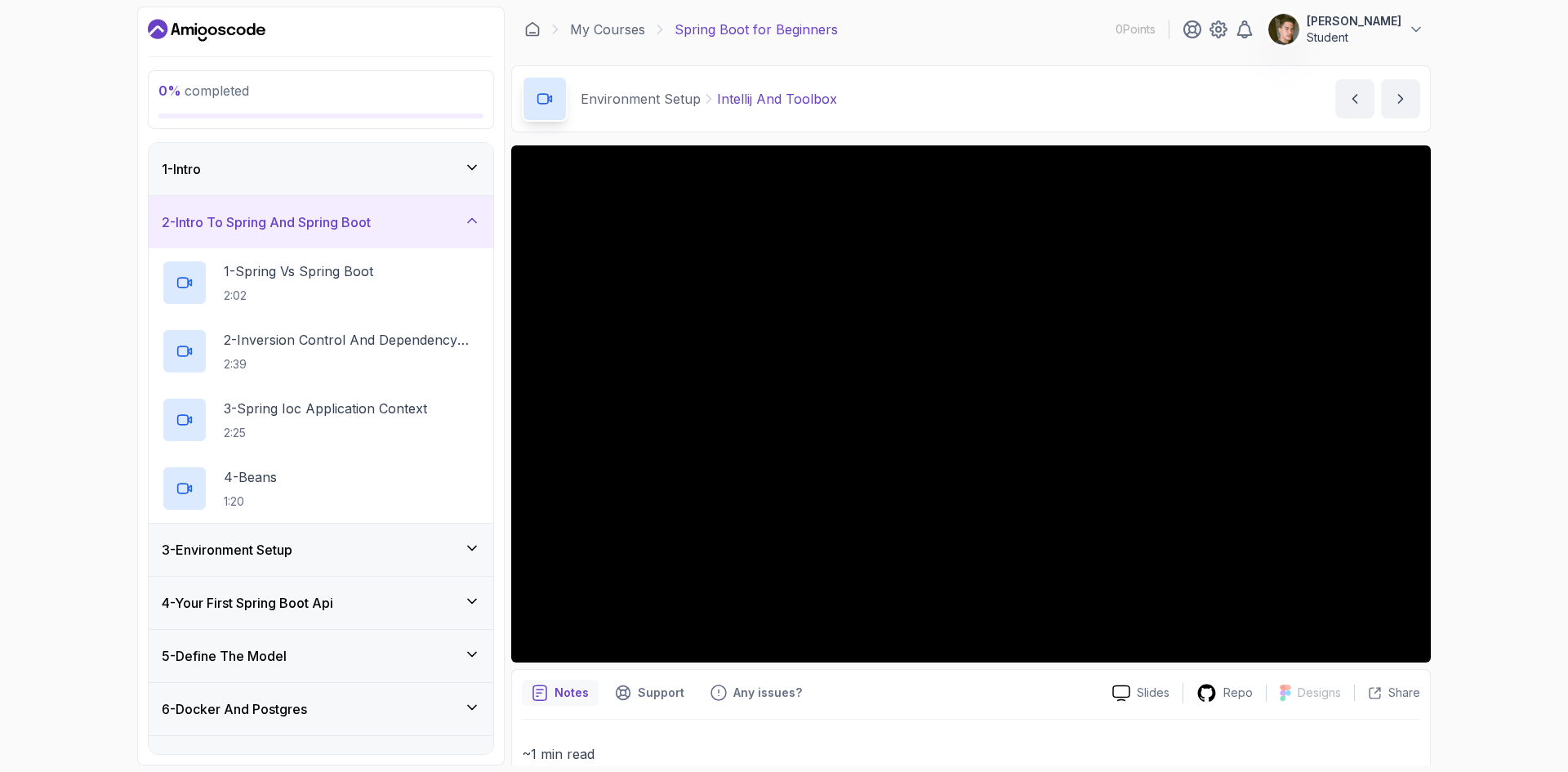
click at [464, 222] on icon at bounding box center [472, 220] width 16 height 16
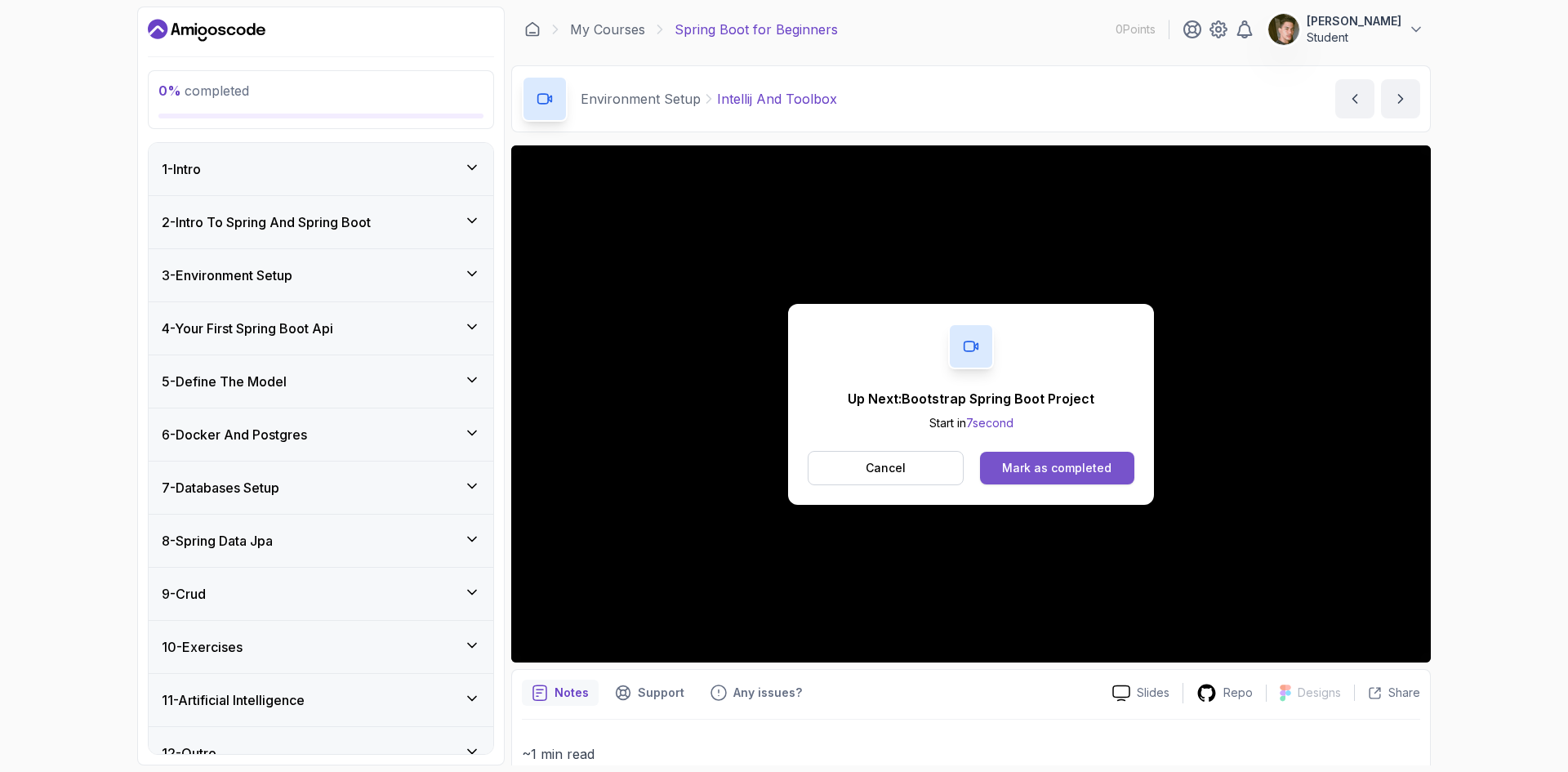
click at [1087, 463] on div "Mark as completed" at bounding box center [1057, 468] width 110 height 16
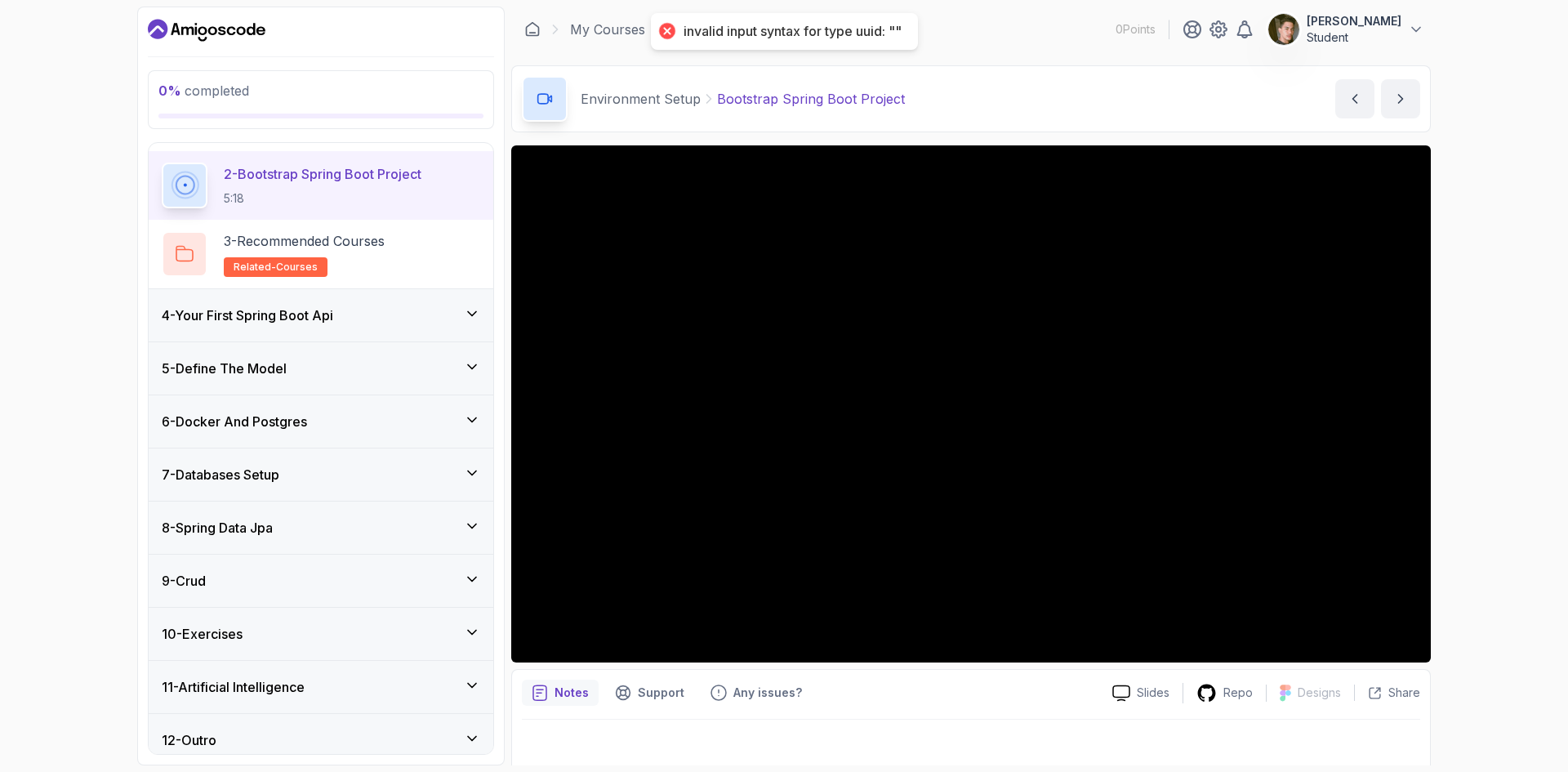
scroll to position [231, 0]
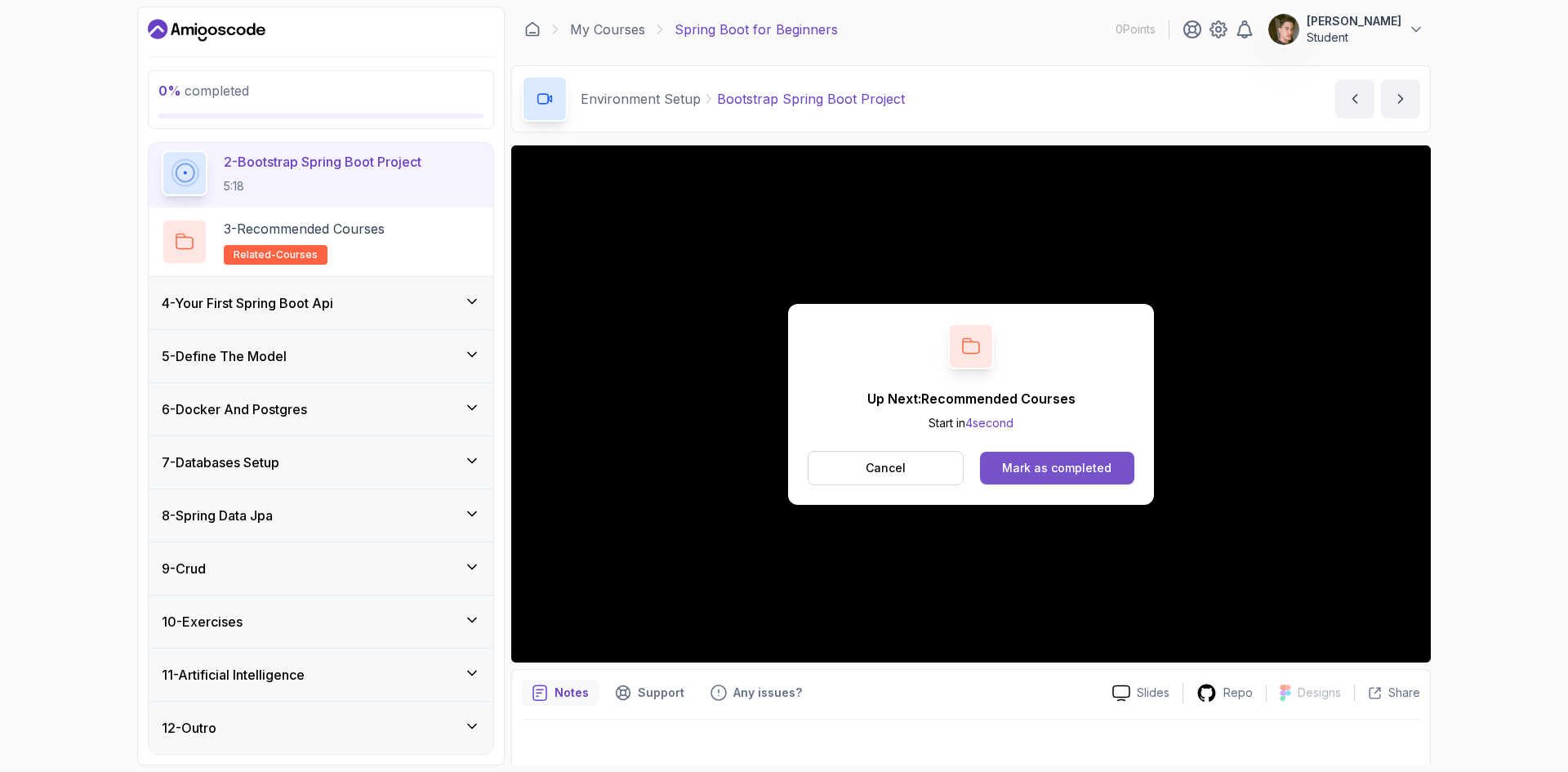
click at [1078, 456] on button "Mark as completed" at bounding box center [1057, 468] width 154 height 33
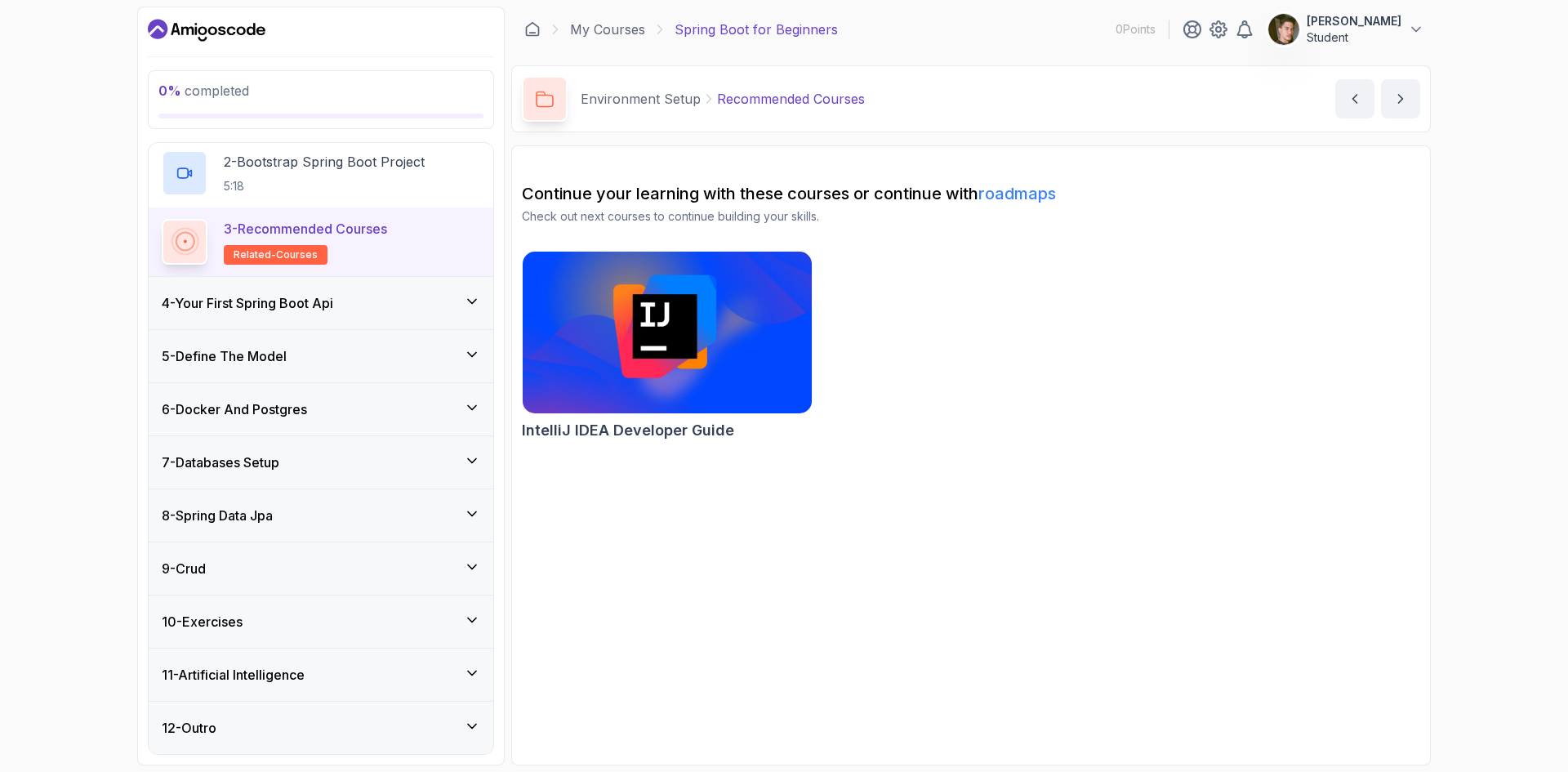
click at [758, 361] on img at bounding box center [667, 333] width 304 height 170
click at [299, 316] on div "4 - Your First Spring Boot Api" at bounding box center [321, 302] width 344 height 52
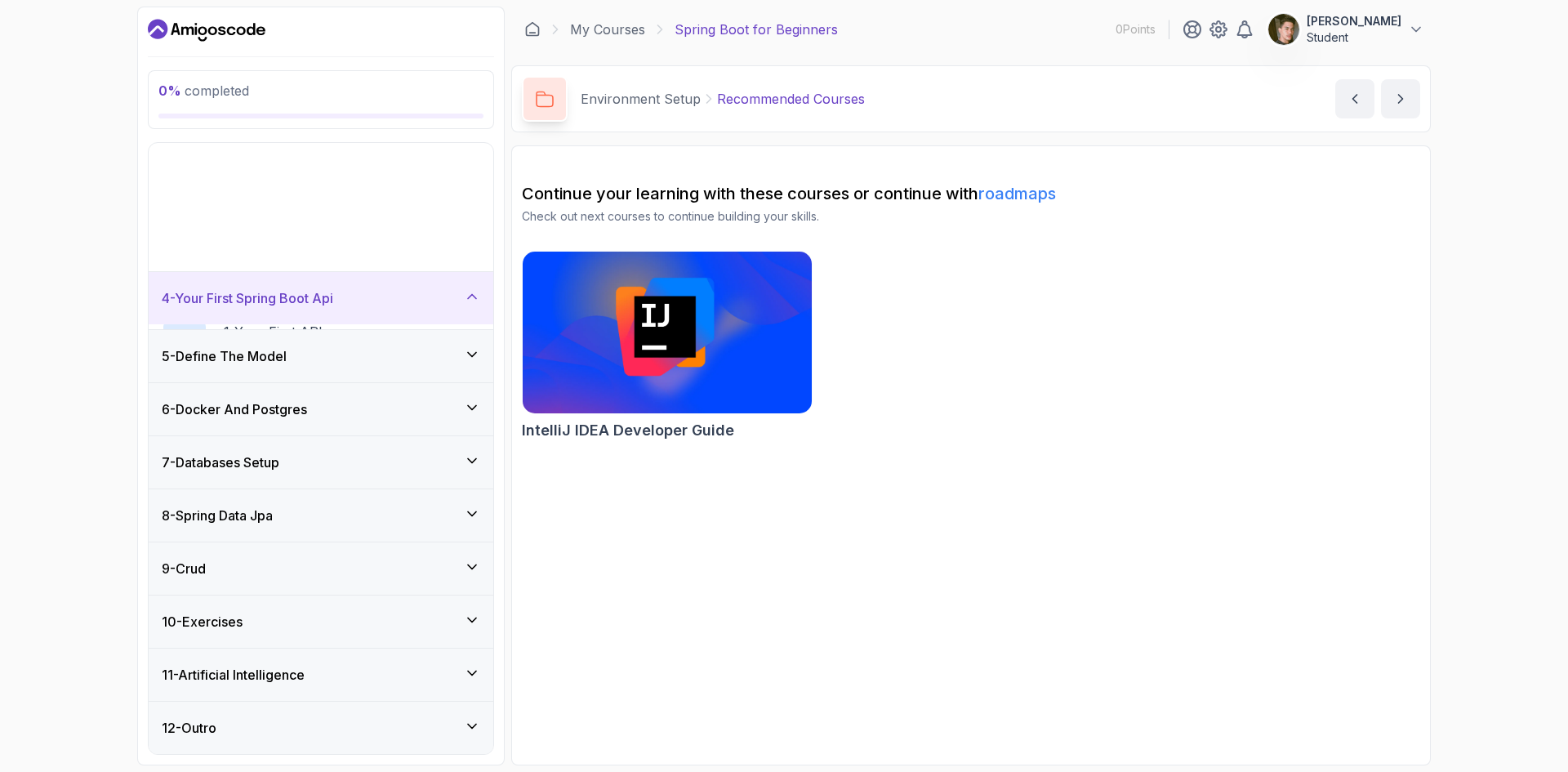
scroll to position [26, 0]
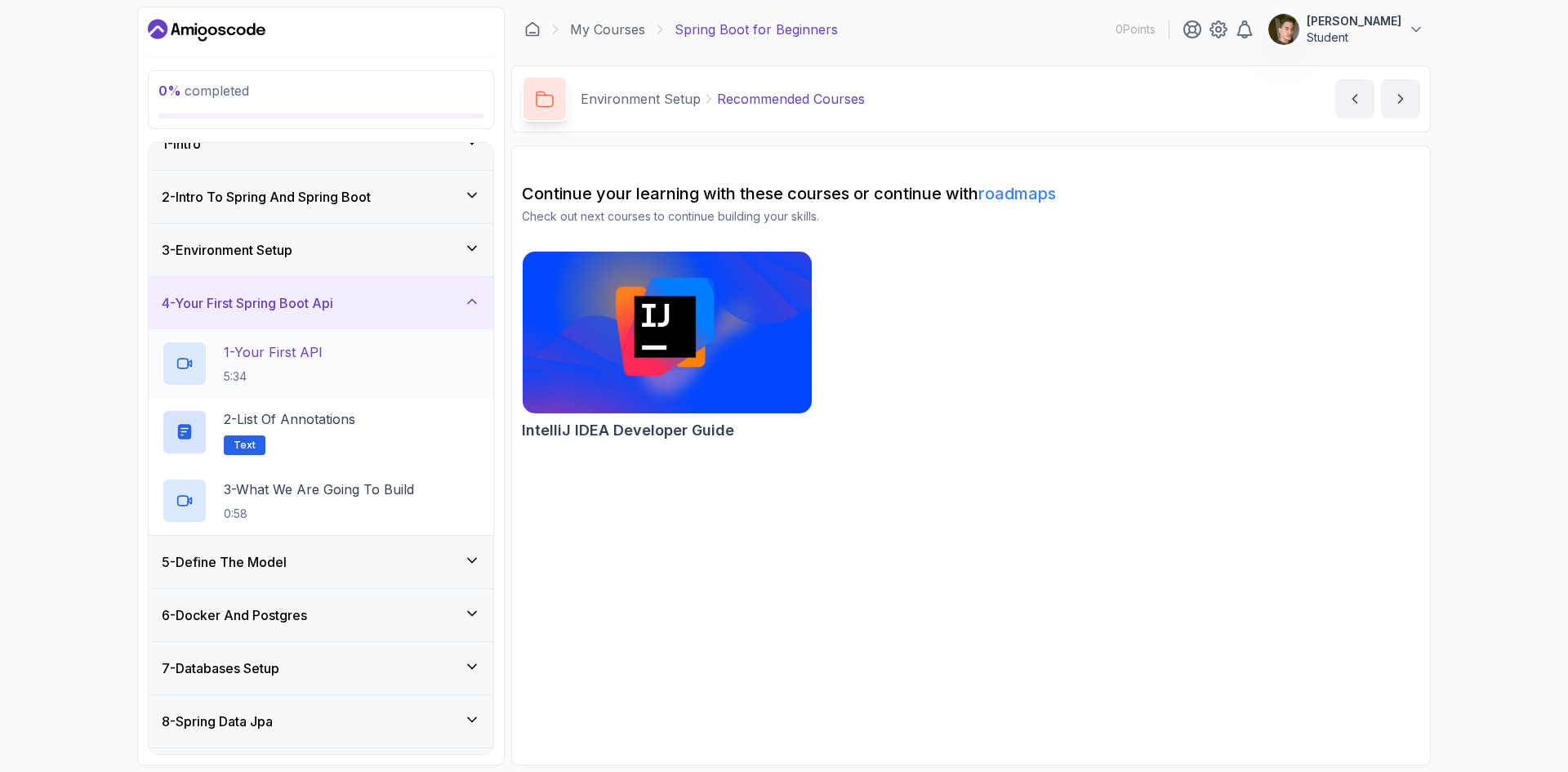
click at [311, 360] on p "1 - Your First API" at bounding box center [273, 352] width 99 height 19
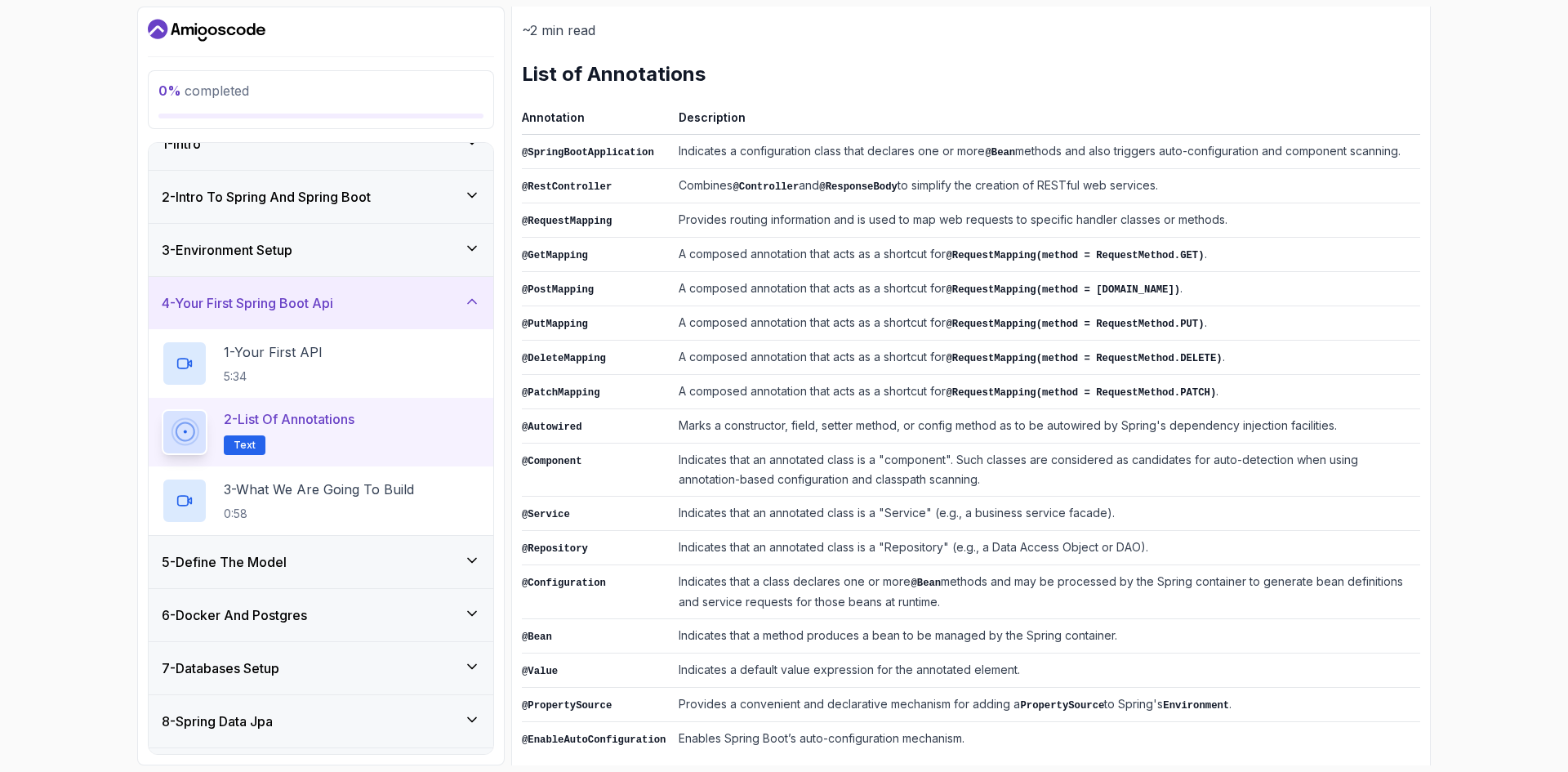
scroll to position [211, 0]
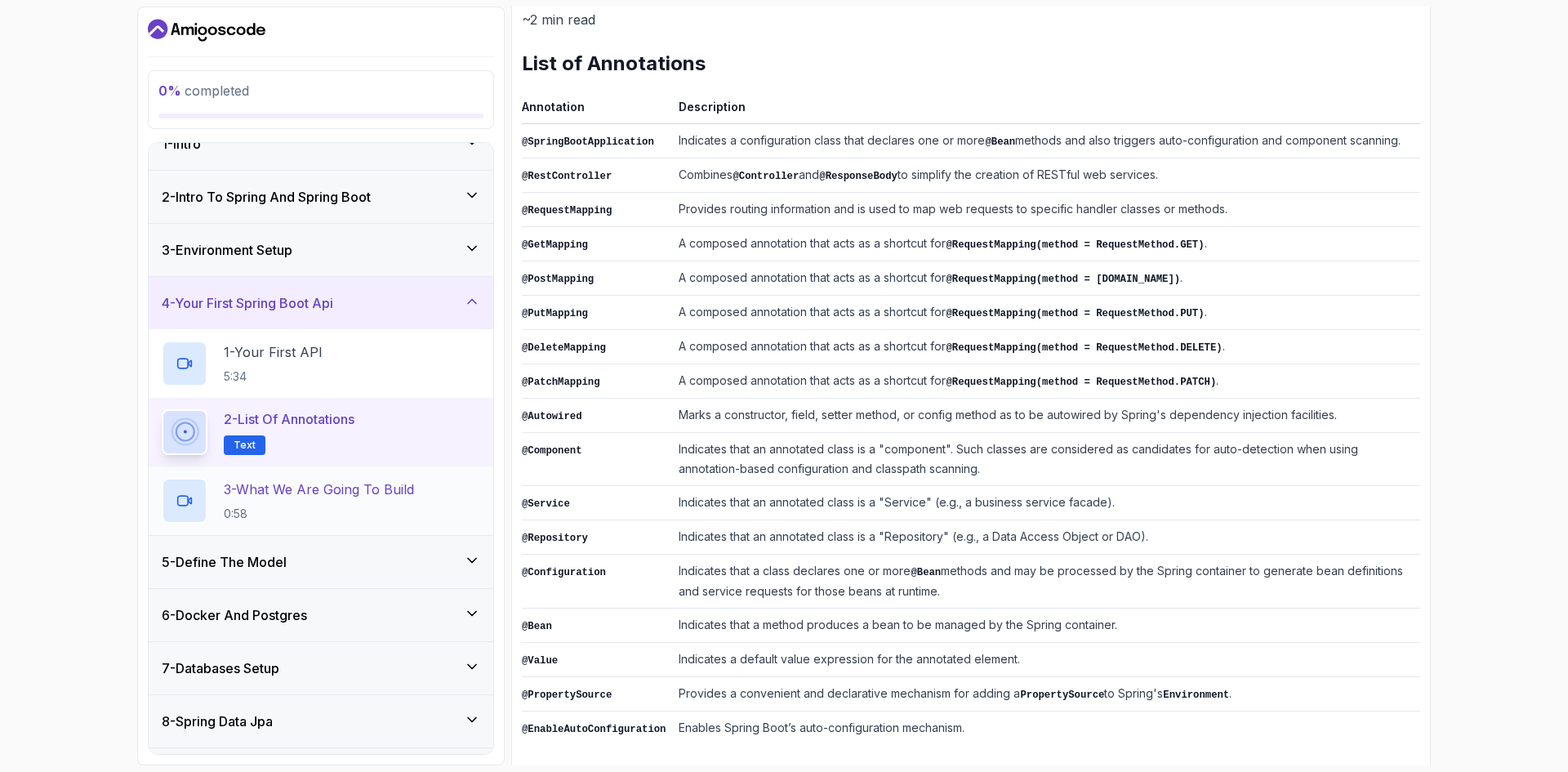
click at [342, 504] on h2 "3 - What We Are Going To Build 0:58" at bounding box center [319, 501] width 190 height 42
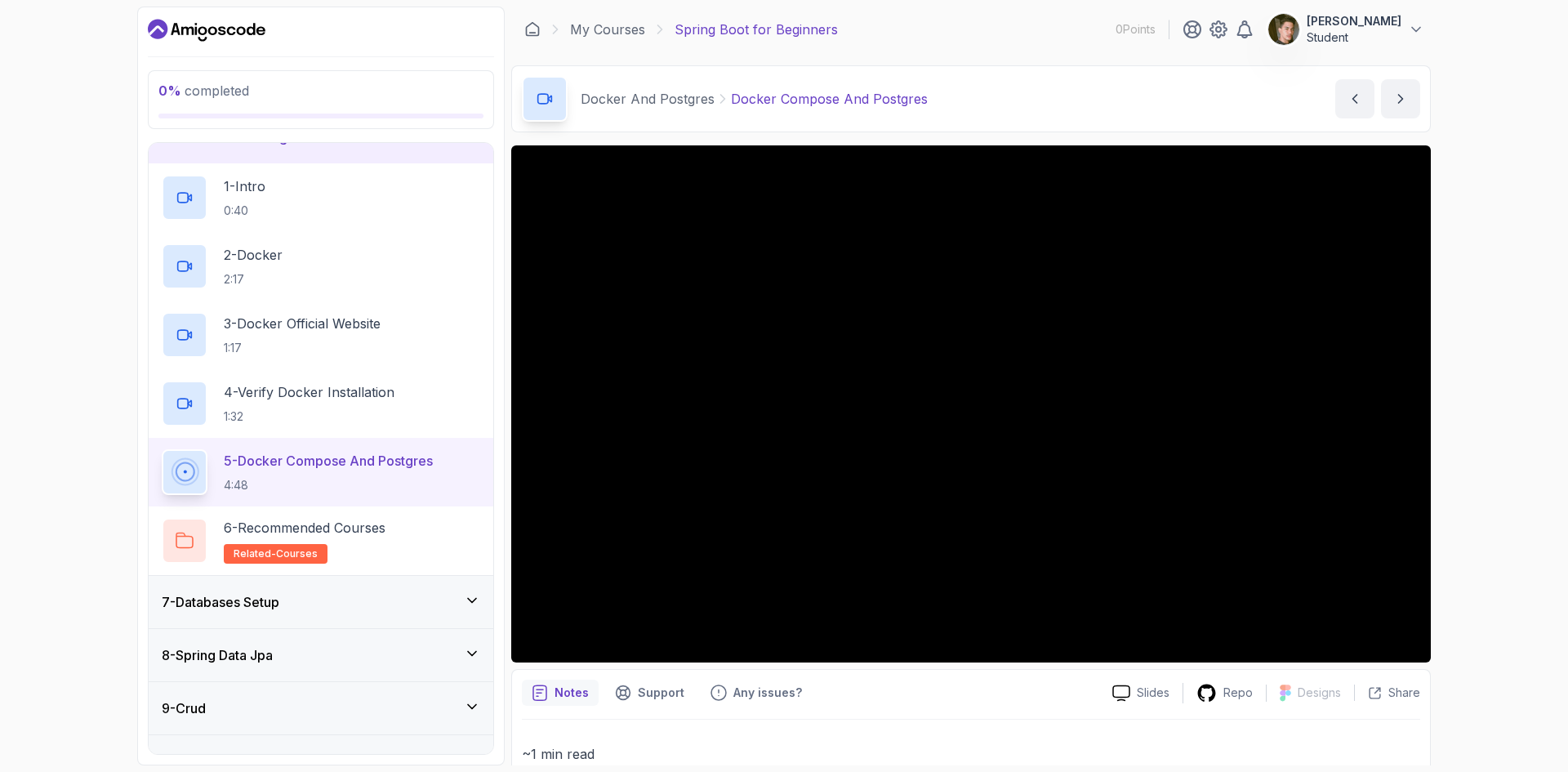
scroll to position [352, 0]
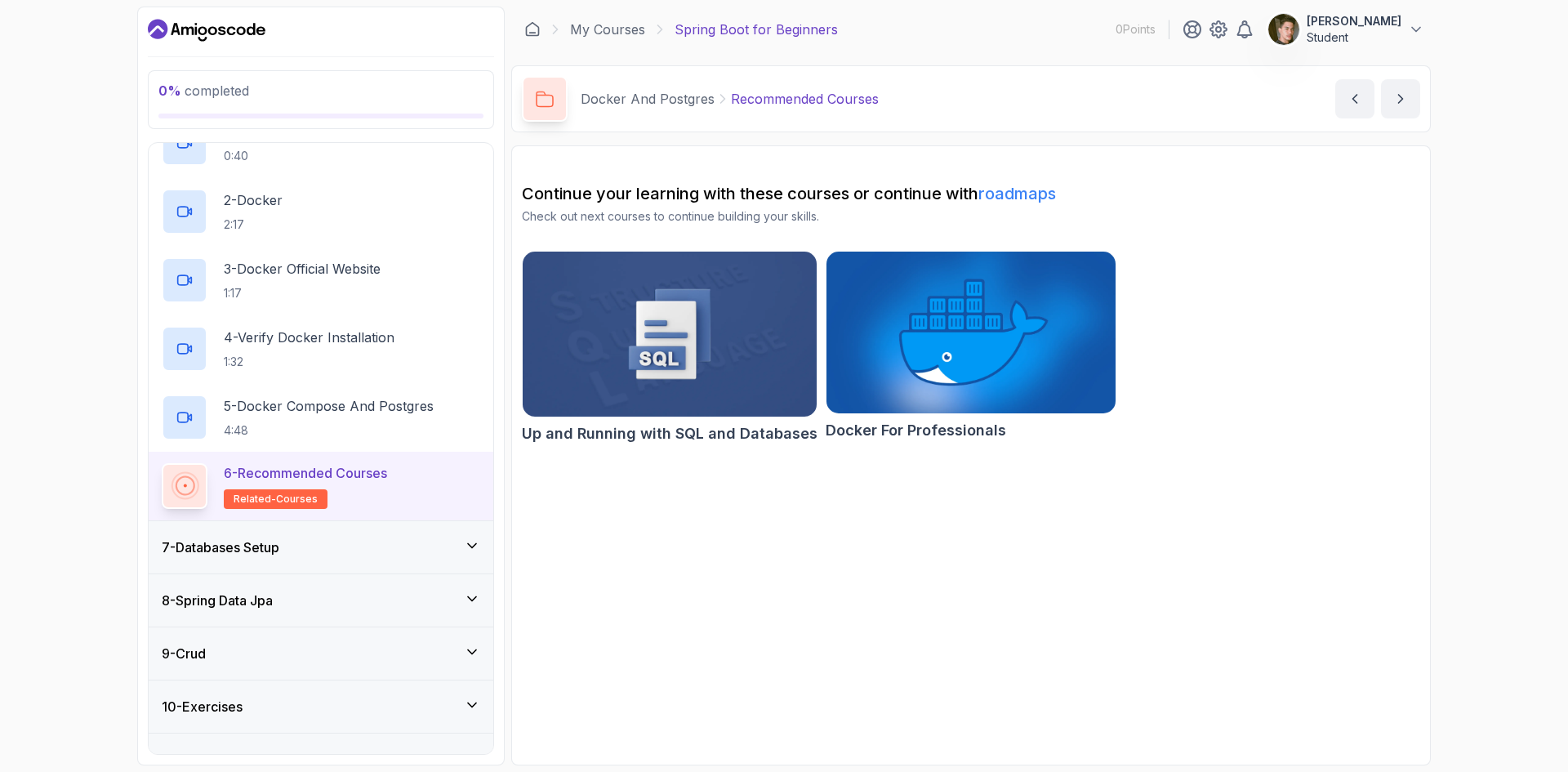
click at [313, 549] on div "7 - Databases Setup" at bounding box center [321, 546] width 319 height 19
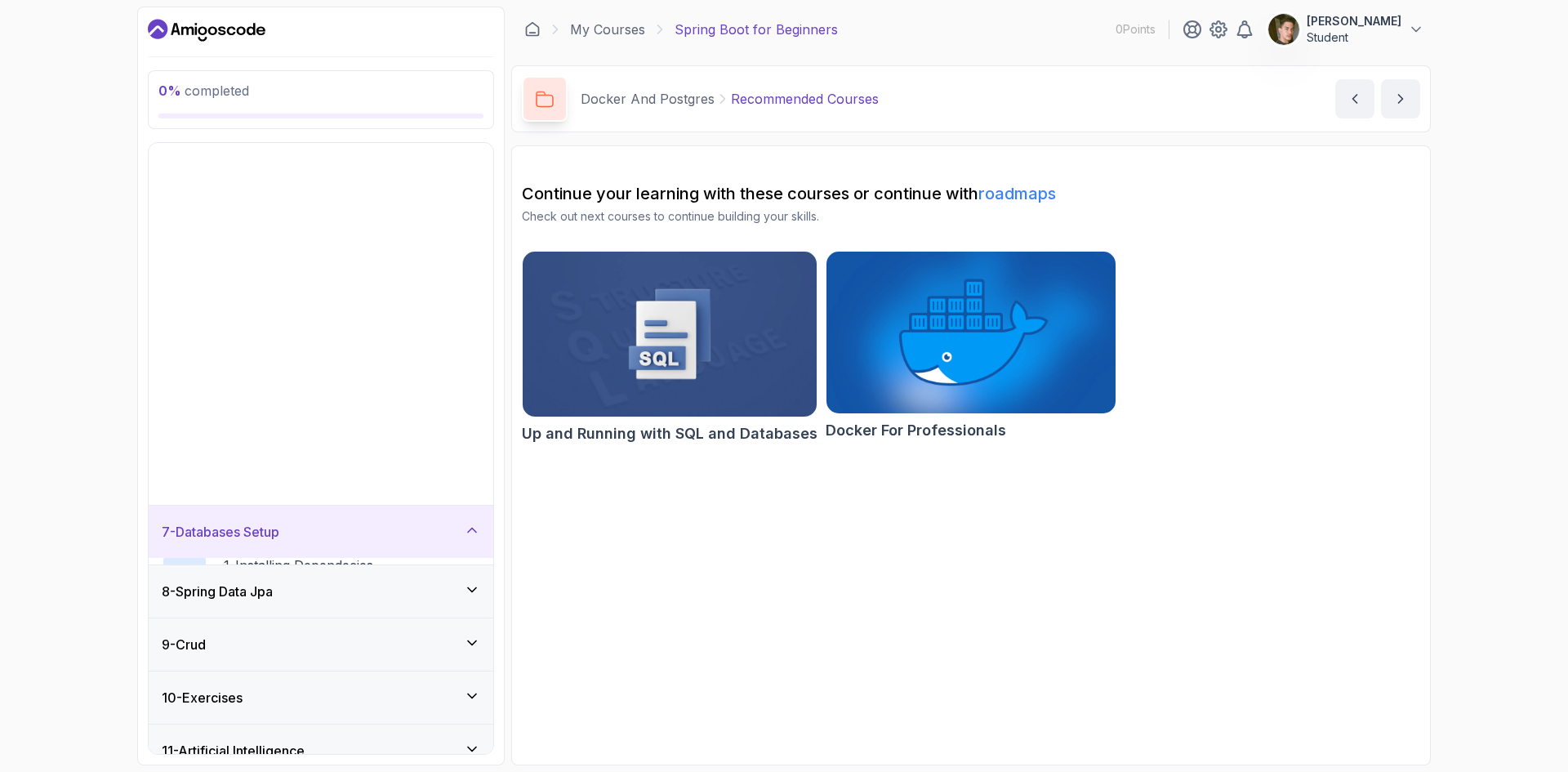
scroll to position [26, 0]
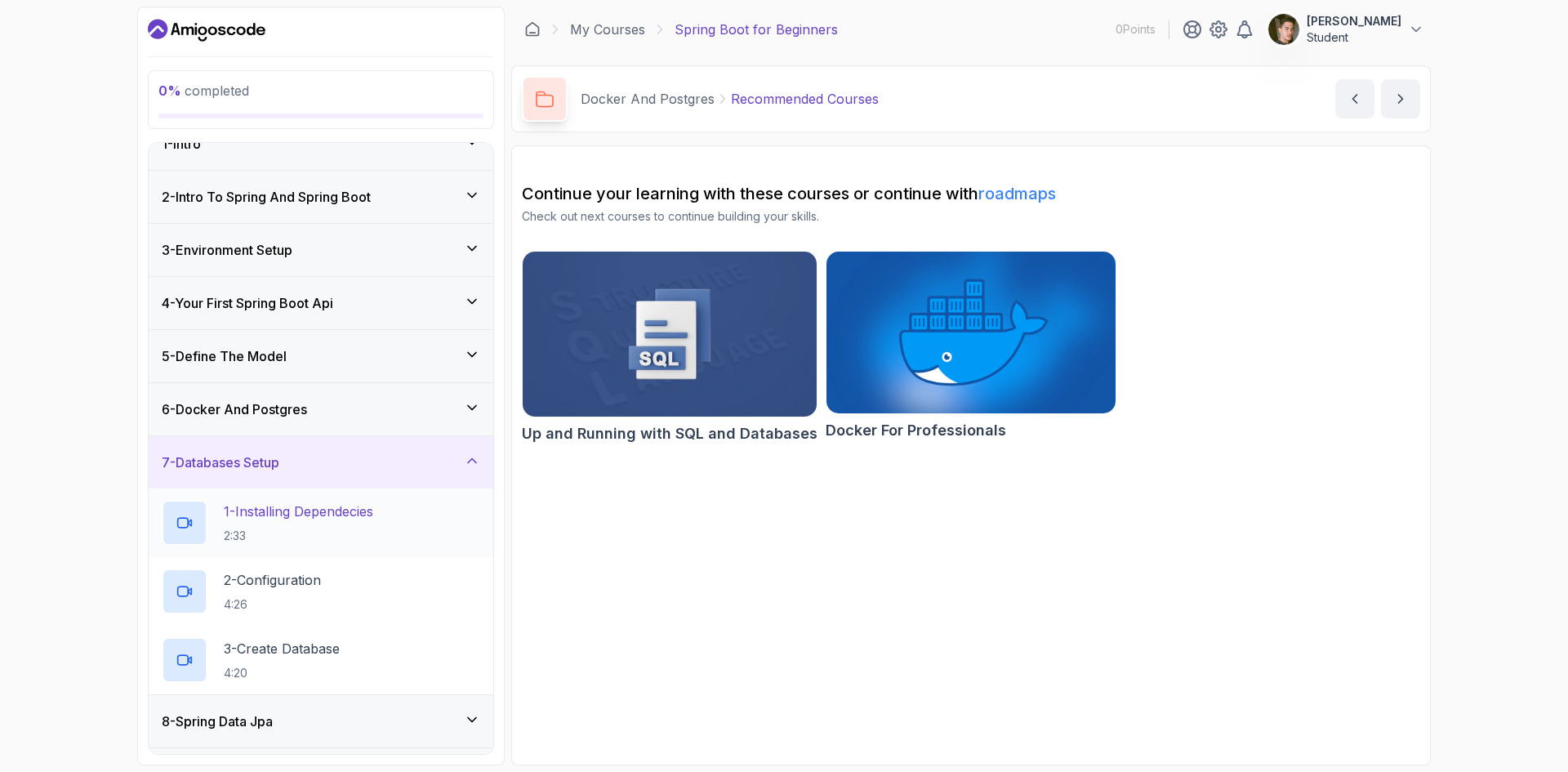
click at [323, 520] on p "1 - Installing Dependecies" at bounding box center [299, 511] width 150 height 19
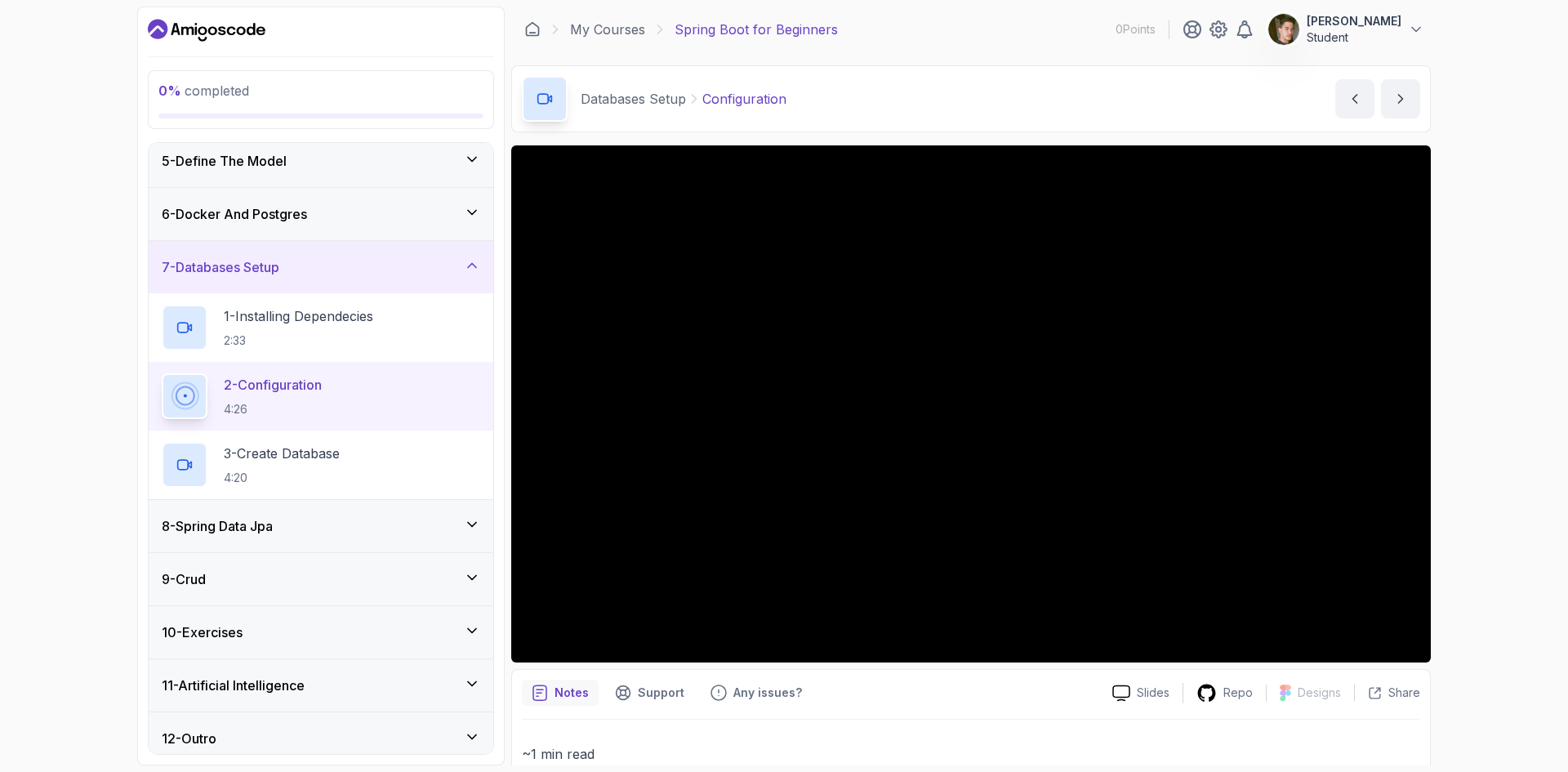
scroll to position [231, 0]
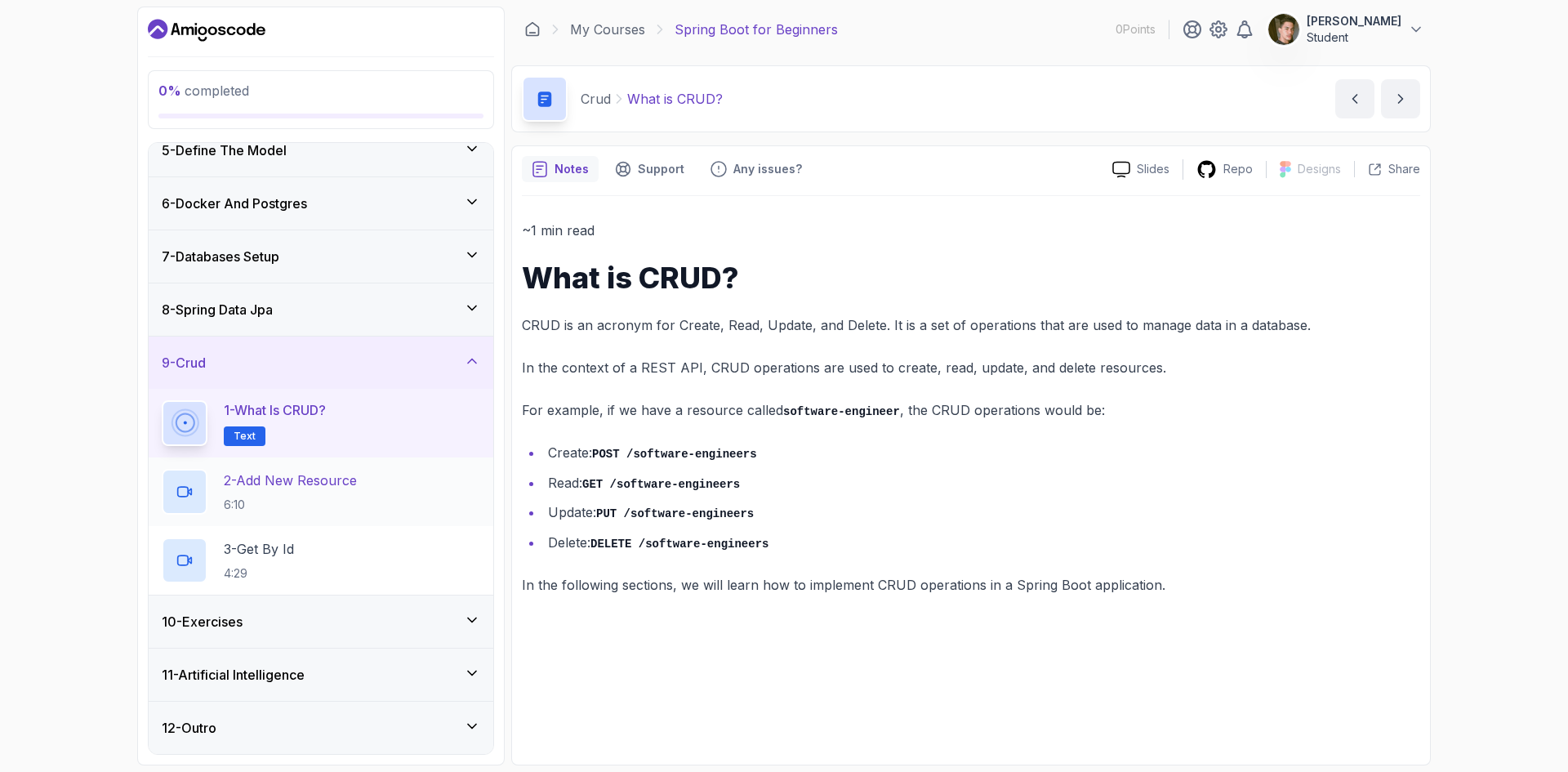
click at [299, 481] on p "2 - Add New Resource" at bounding box center [291, 480] width 133 height 19
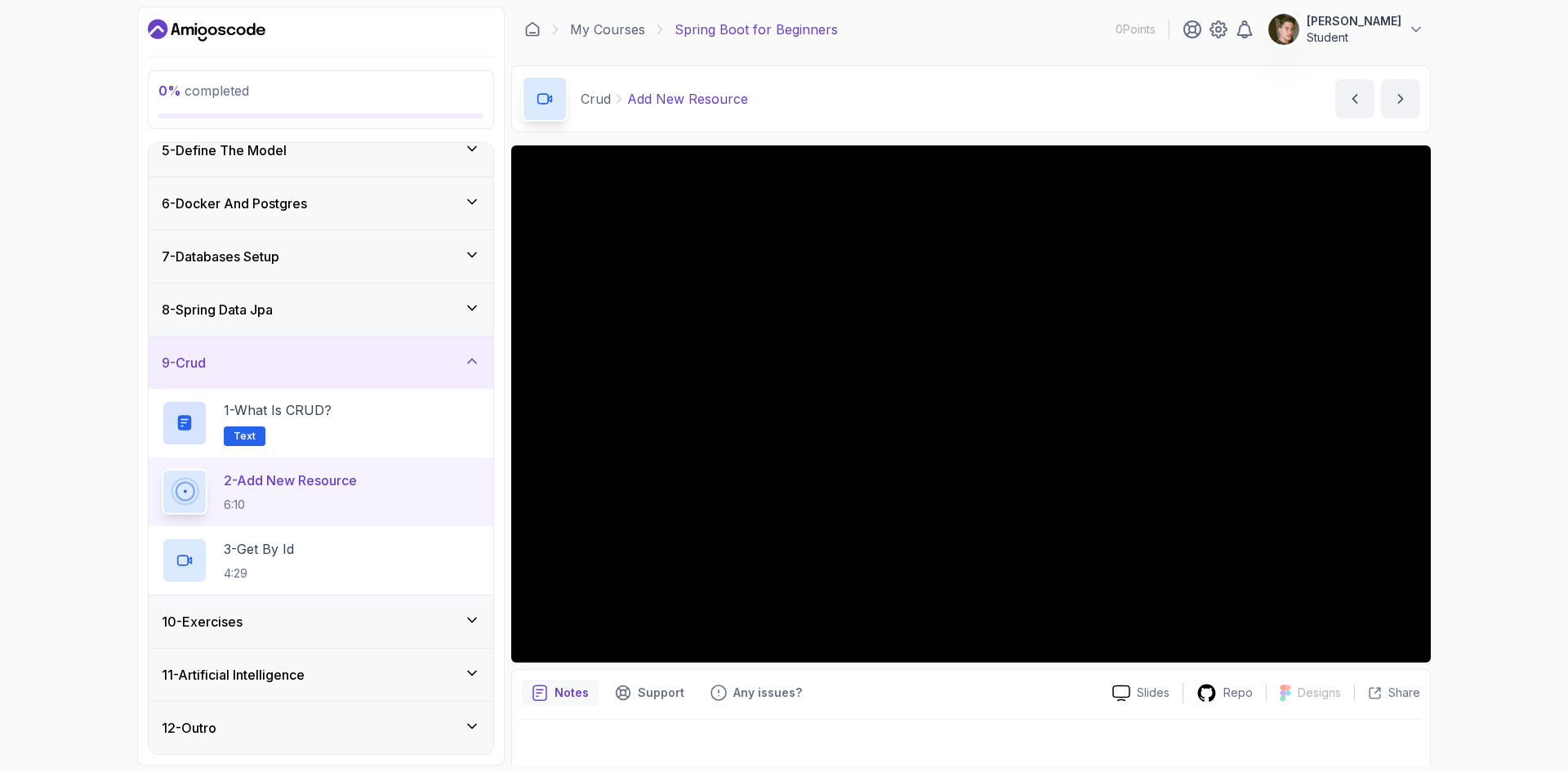
click at [294, 612] on div "10 - Exercises" at bounding box center [321, 621] width 319 height 19
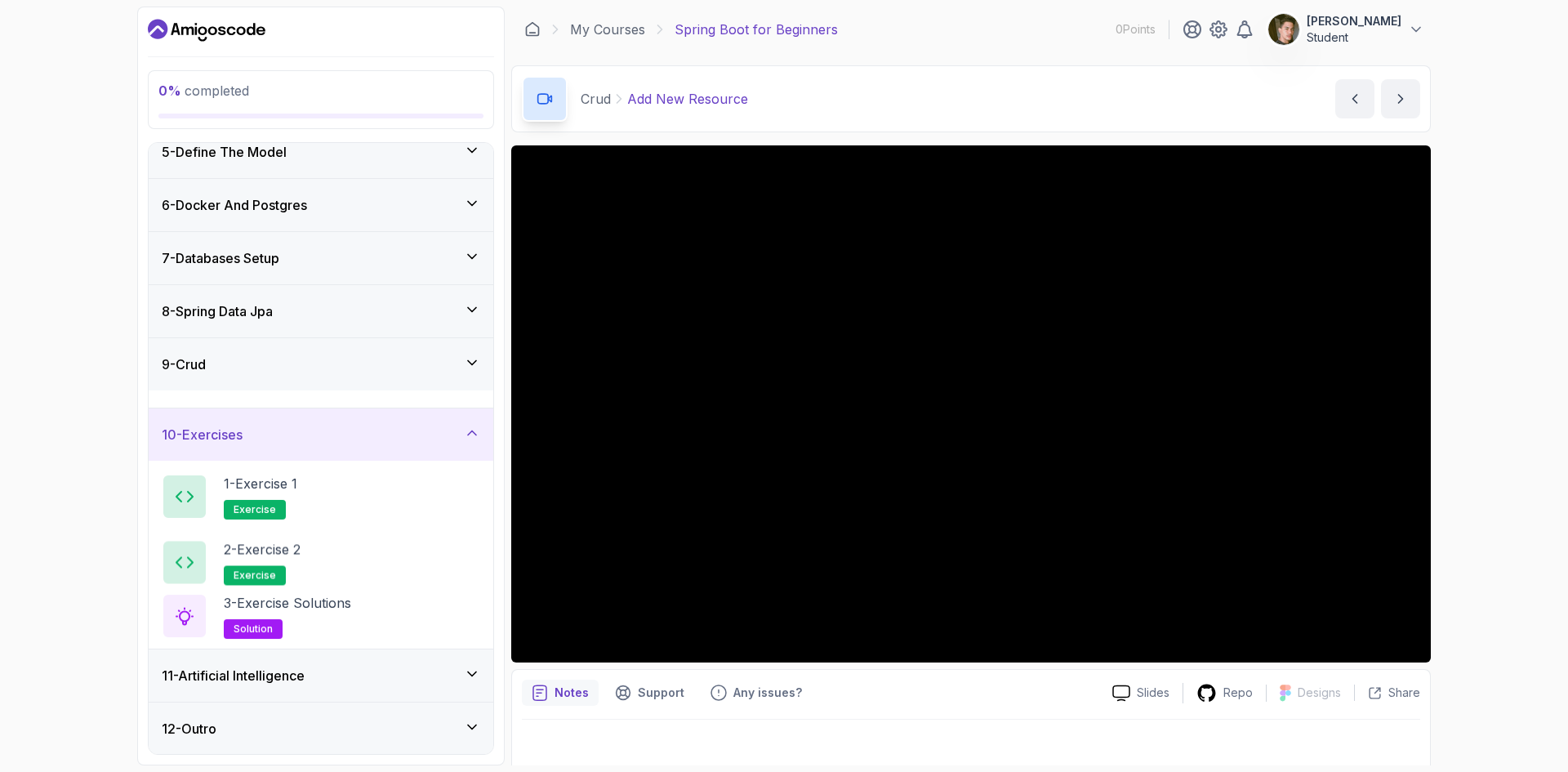
scroll to position [231, 0]
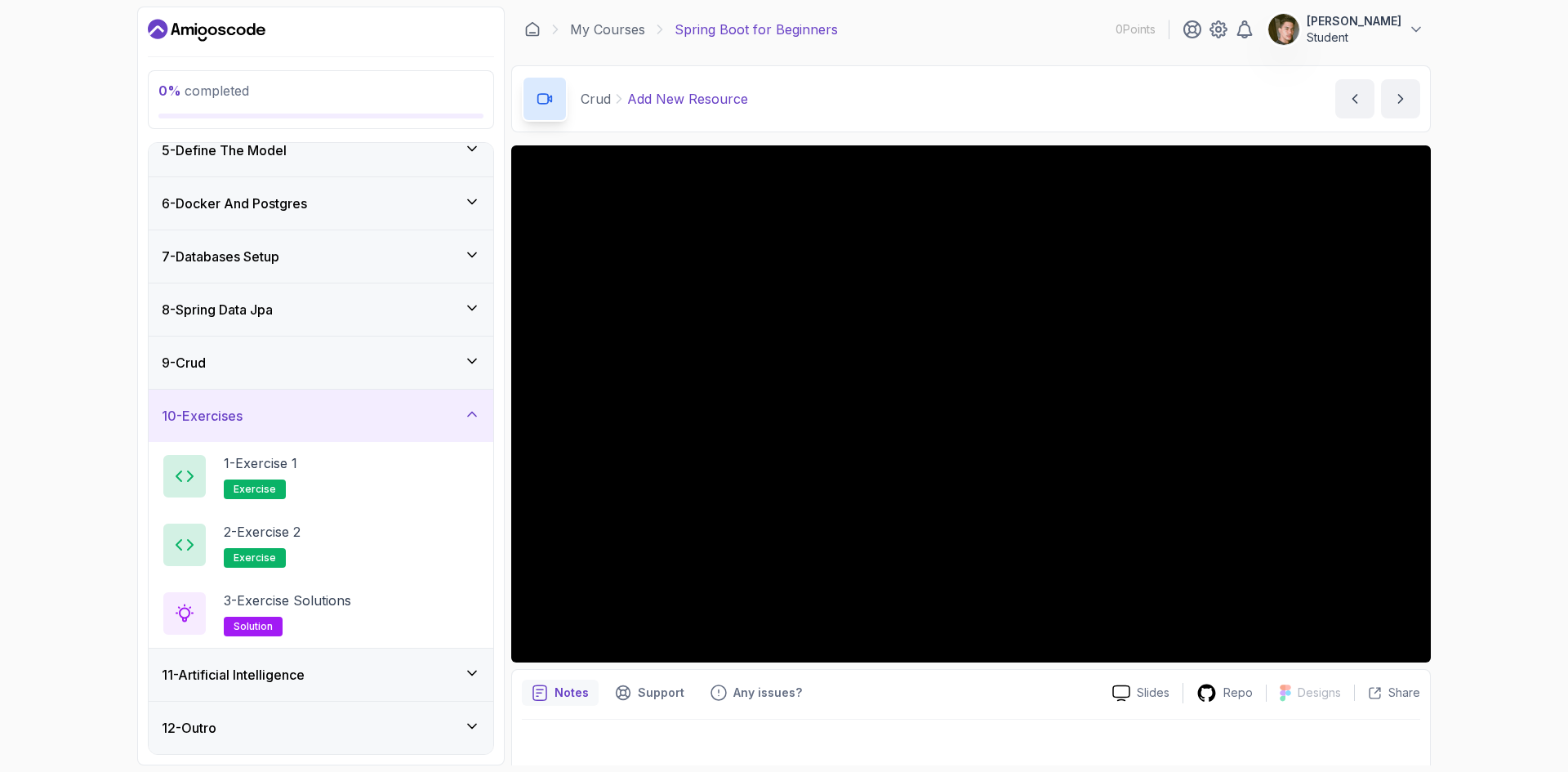
click at [321, 428] on div "10 - Exercises" at bounding box center [321, 415] width 344 height 52
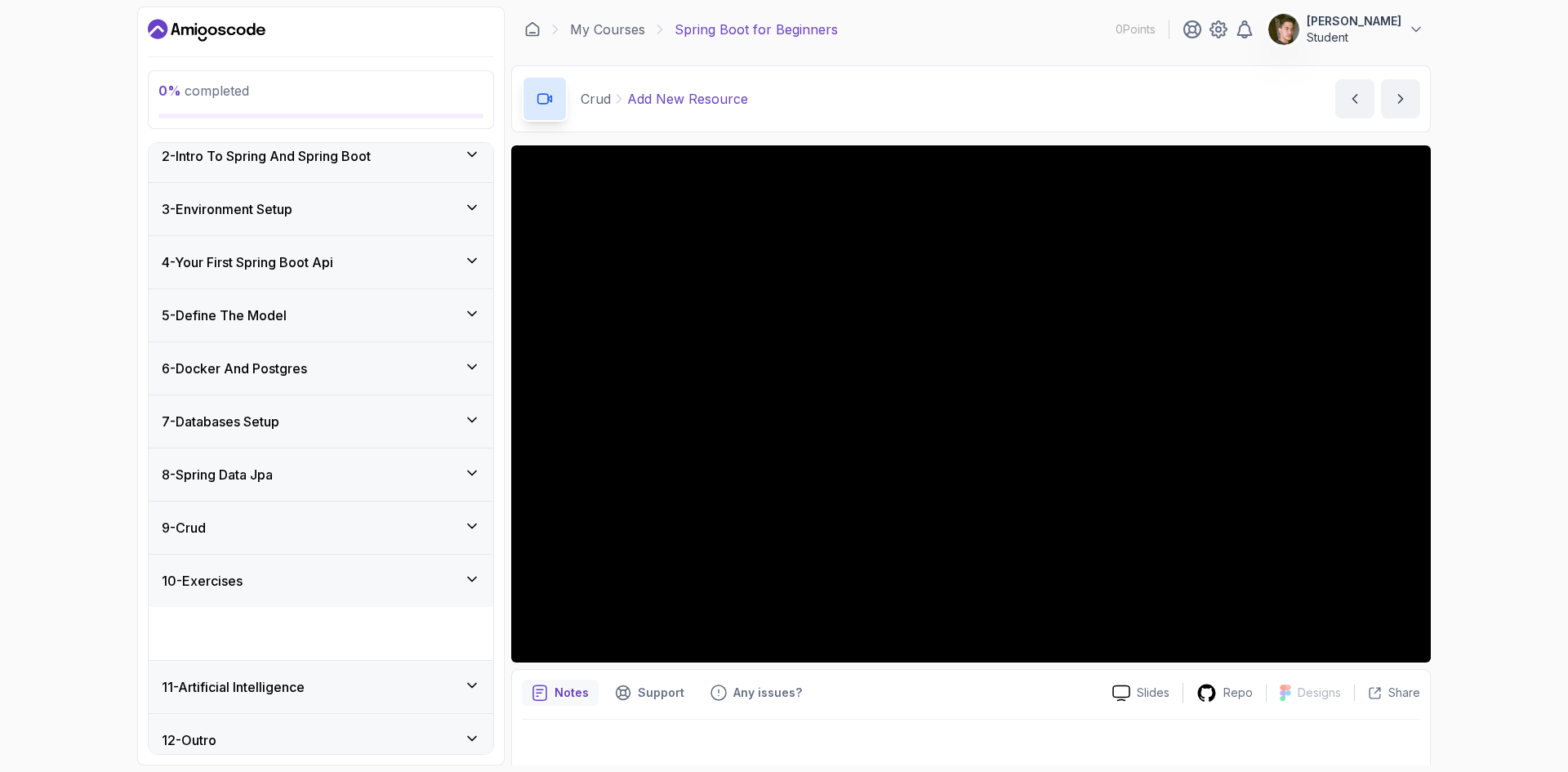
scroll to position [26, 0]
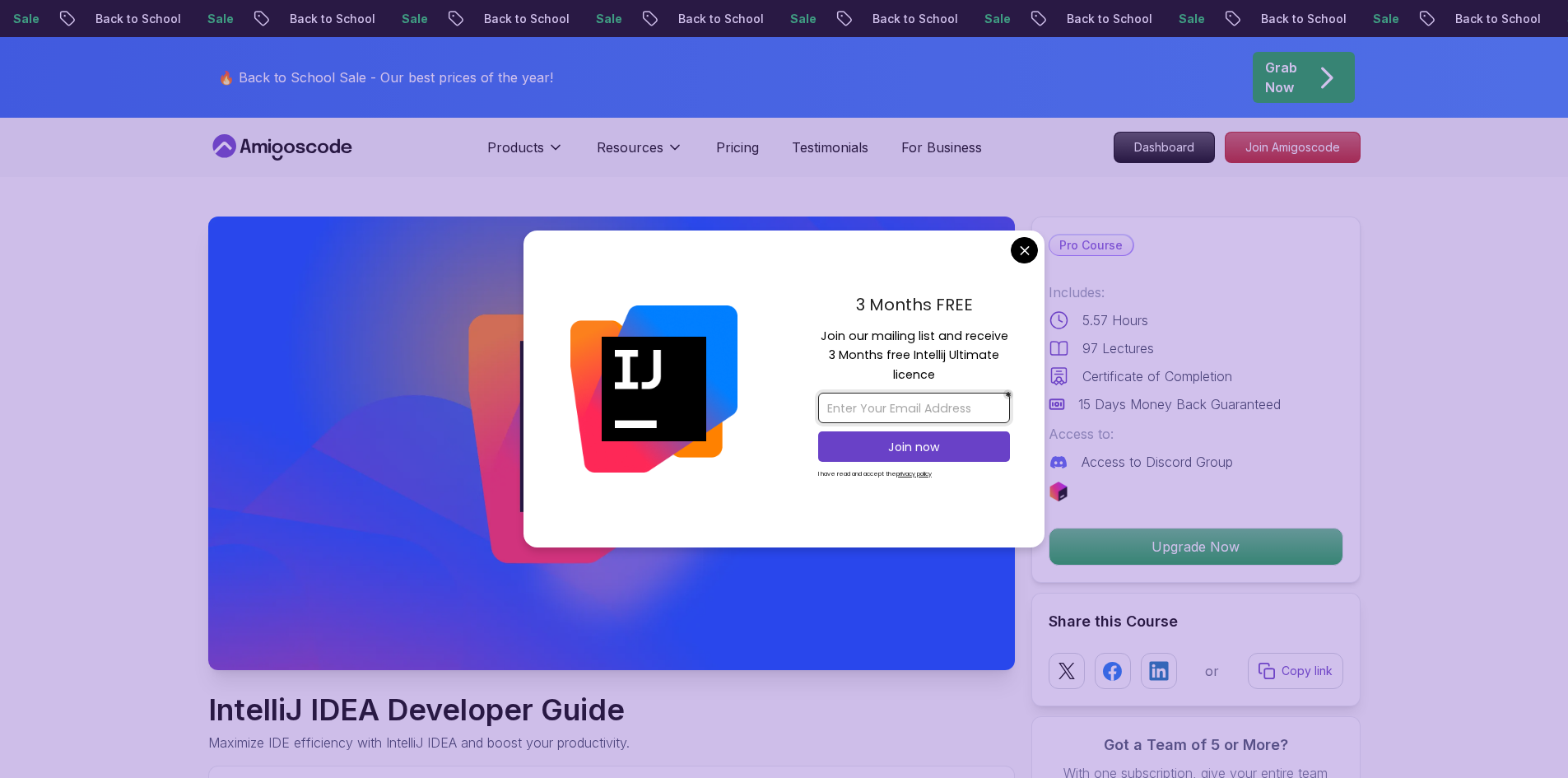
click at [954, 410] on input "email" at bounding box center [914, 407] width 192 height 30
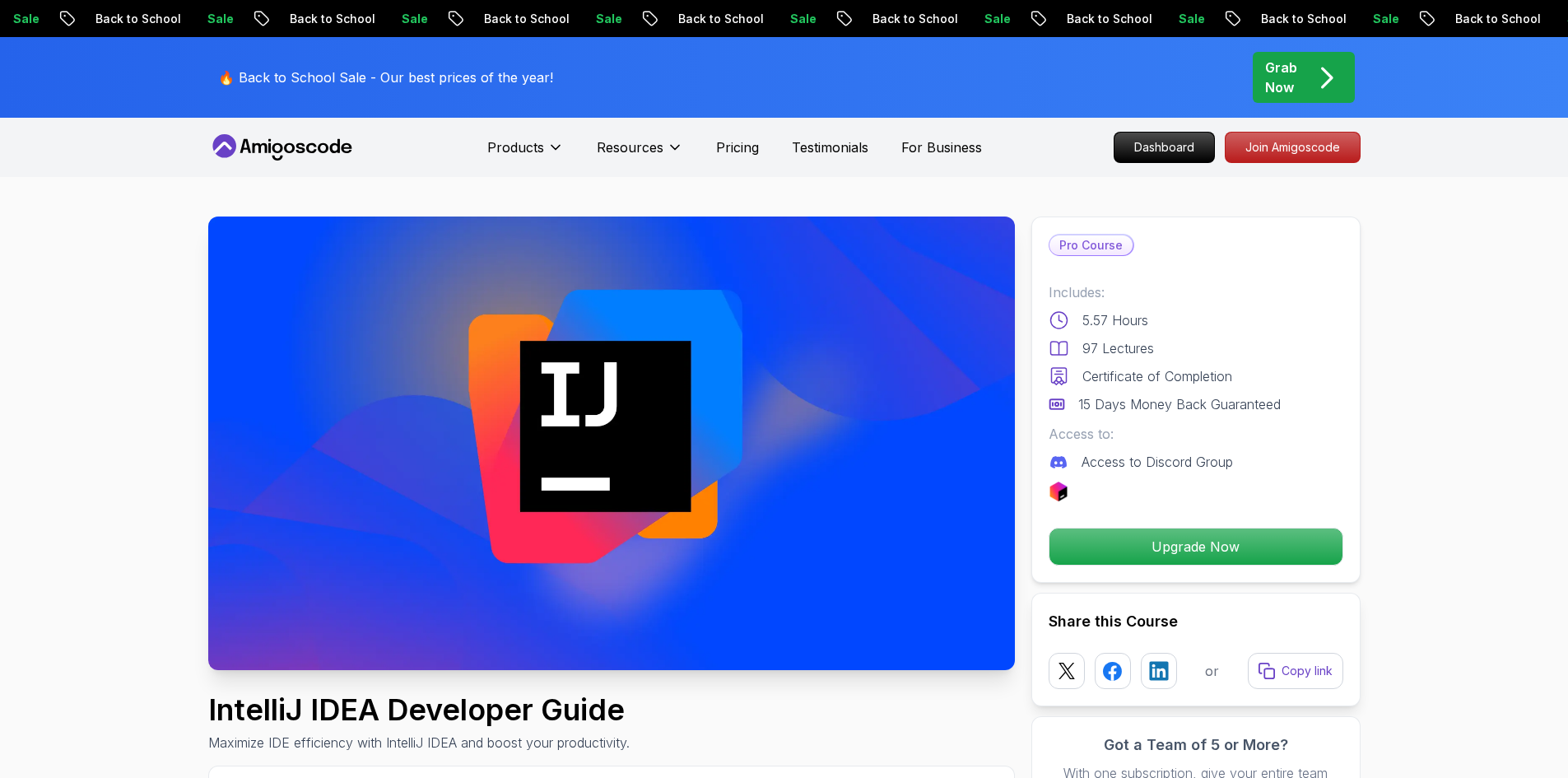
drag, startPoint x: 1022, startPoint y: 252, endPoint x: 1038, endPoint y: 253, distance: 16.0
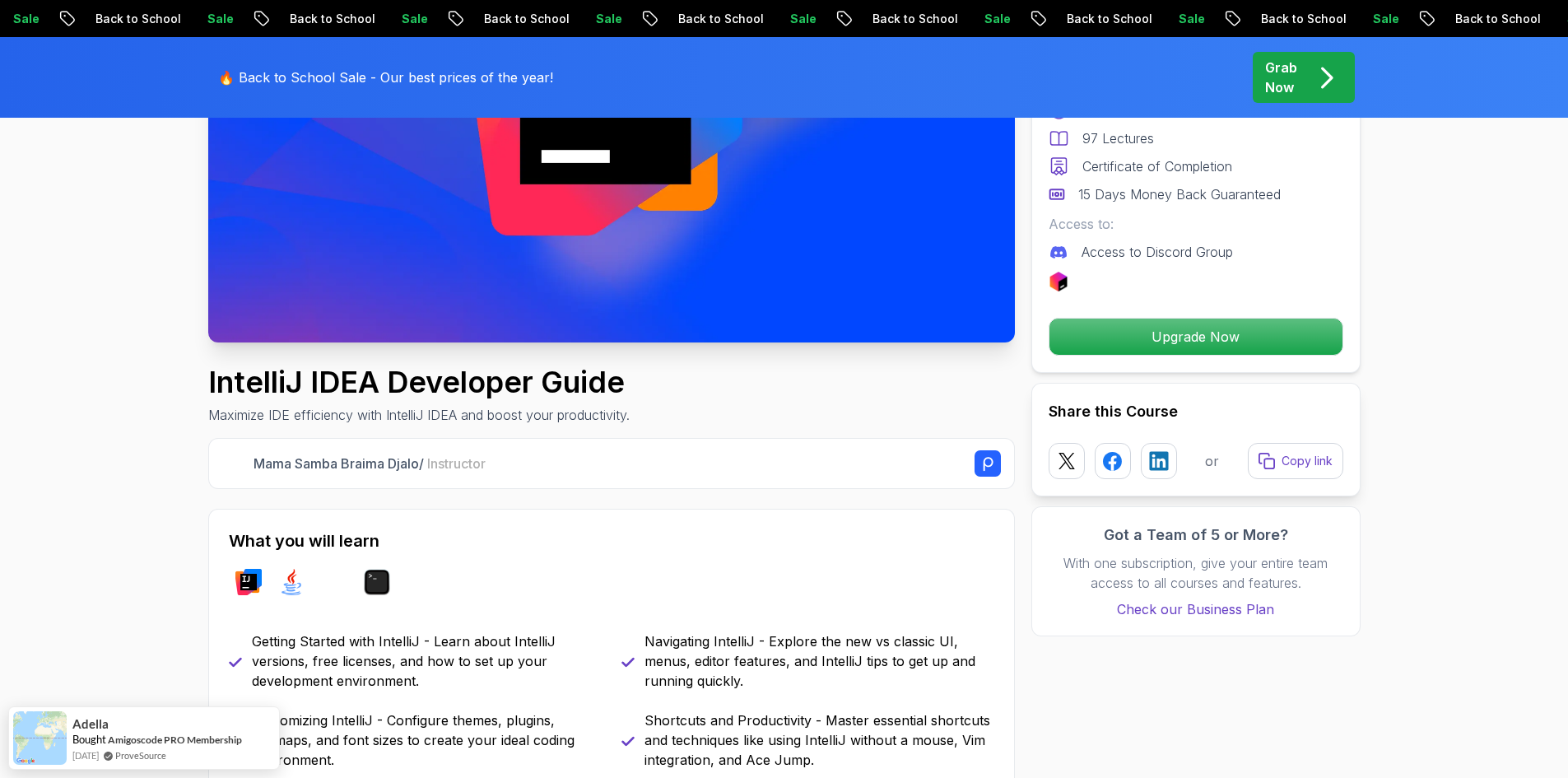
scroll to position [330, 0]
